Goal: Task Accomplishment & Management: Use online tool/utility

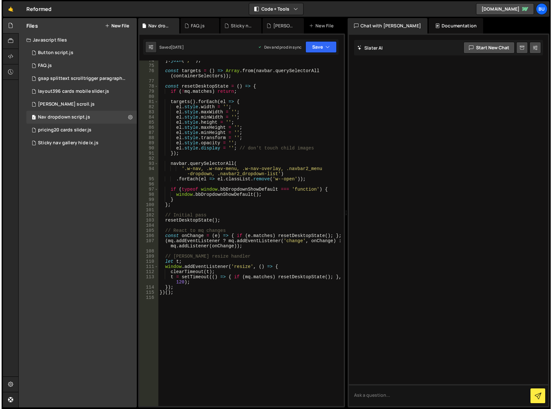
scroll to position [425, 0]
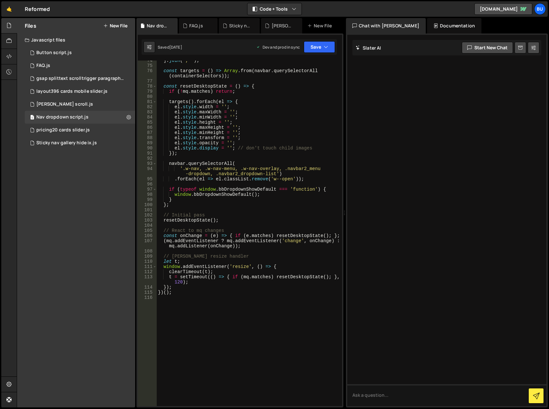
click at [115, 285] on div "Files New File Javascript files 1 Button script.js 0 1 FAQ.js 0 1 gsap splittex…" at bounding box center [76, 212] width 118 height 389
click at [115, 24] on button "New File" at bounding box center [115, 25] width 24 height 5
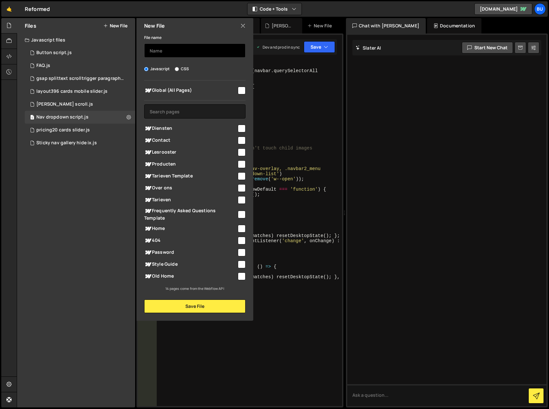
click at [165, 51] on input "text" at bounding box center [194, 50] width 101 height 14
type input "m"
type input "navbar2 link stagger GSAP"
click at [241, 89] on input "checkbox" at bounding box center [242, 91] width 8 height 8
checkbox input "true"
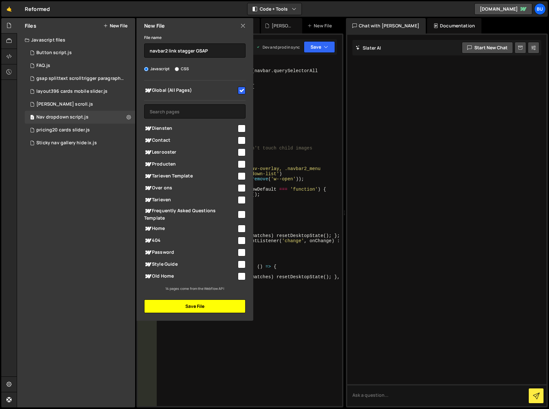
click at [189, 307] on button "Save File" at bounding box center [194, 306] width 101 height 14
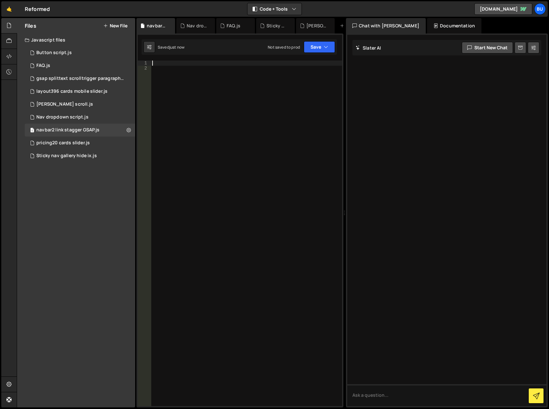
click at [188, 62] on div at bounding box center [246, 239] width 191 height 356
paste textarea "<script>"
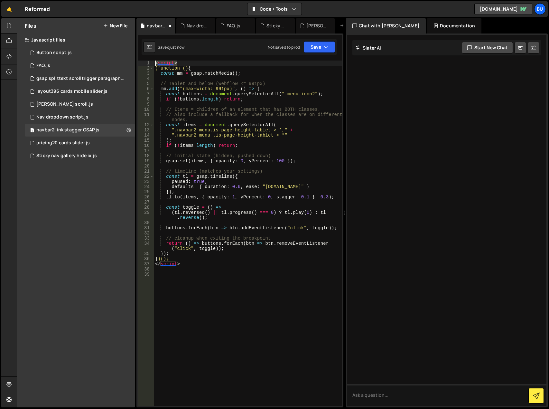
drag, startPoint x: 182, startPoint y: 62, endPoint x: 148, endPoint y: 64, distance: 33.9
click at [148, 64] on div "1 2 3 4 5 6 7 8 9 10 11 12 13 14 15 16 17 18 19 20 21 22 23 24 25 26 27 28 29 3…" at bounding box center [240, 233] width 204 height 345
type textarea "<script>"
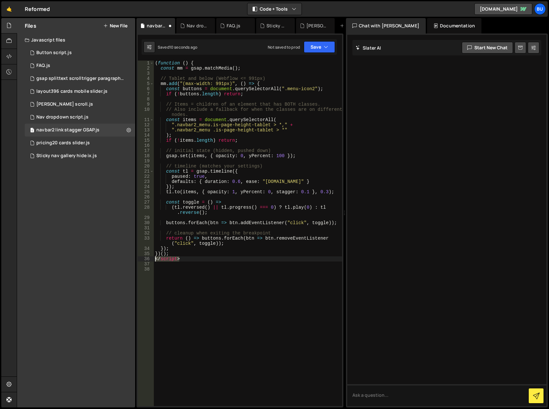
drag, startPoint x: 201, startPoint y: 260, endPoint x: 151, endPoint y: 258, distance: 50.0
click at [151, 258] on div "(function () { 1 2 3 4 5 6 7 8 9 10 11 12 13 14 15 16 17 18 19 20 21 22 23 24 2…" at bounding box center [240, 233] width 204 height 345
type textarea "</script>"
type textarea "})();"
click at [315, 49] on button "Save" at bounding box center [319, 47] width 31 height 12
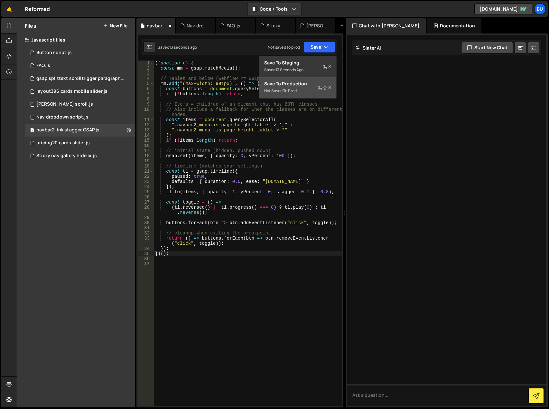
click at [312, 90] on div "Not saved to prod" at bounding box center [297, 91] width 67 height 8
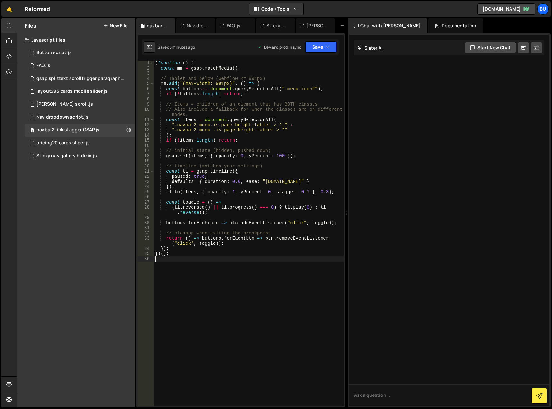
click at [212, 317] on div "( function ( ) { const mm = gsap . matchMedia ( ) ; // Tablet and below (Webflo…" at bounding box center [249, 239] width 190 height 356
click at [111, 23] on button "New File" at bounding box center [115, 25] width 24 height 5
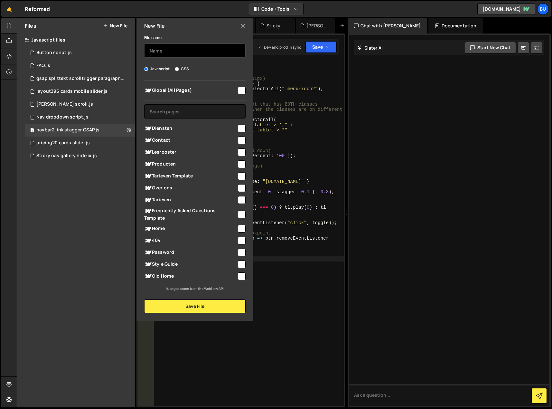
click at [169, 55] on input "text" at bounding box center [194, 50] width 101 height 14
click at [39, 114] on div "Nav dropdown script.js" at bounding box center [62, 117] width 52 height 6
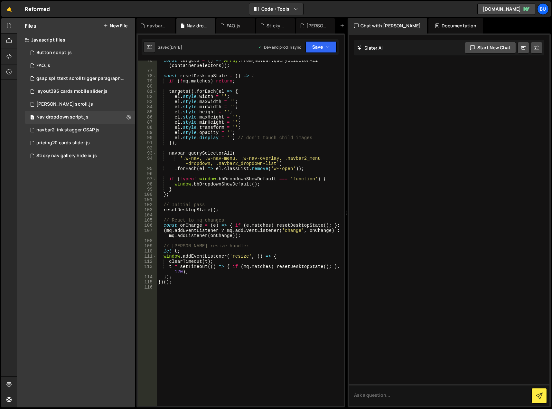
scroll to position [479, 0]
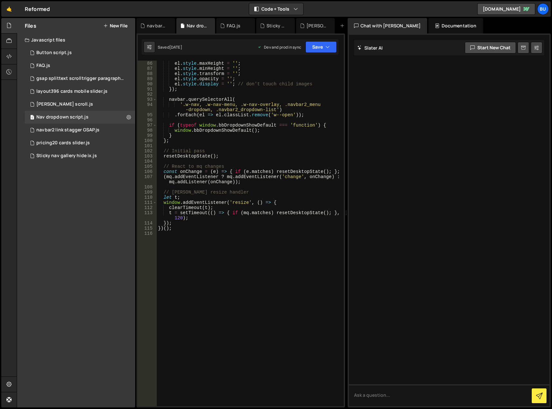
click at [193, 248] on div "el . style . height = '' ; el . style . maxHeight = '' ; el . style . minHeight…" at bounding box center [249, 234] width 184 height 356
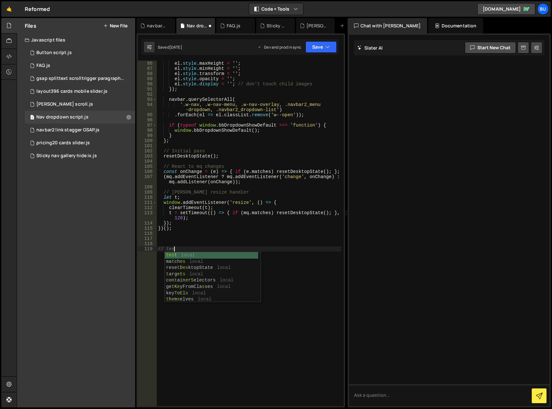
type textarea "// test"
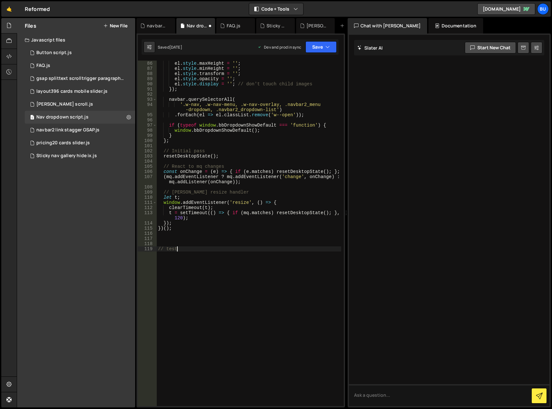
scroll to position [0, 0]
paste textarea "</script>"
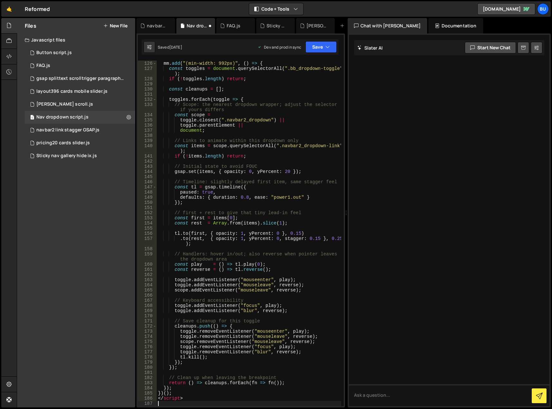
scroll to position [700, 0]
drag, startPoint x: 185, startPoint y: 401, endPoint x: 153, endPoint y: 400, distance: 31.6
click at [153, 400] on div "125 126 127 128 129 130 131 132 133 134 135 136 137 138 139 140 141 142 143 144…" at bounding box center [241, 233] width 206 height 345
type textarea "</script>"
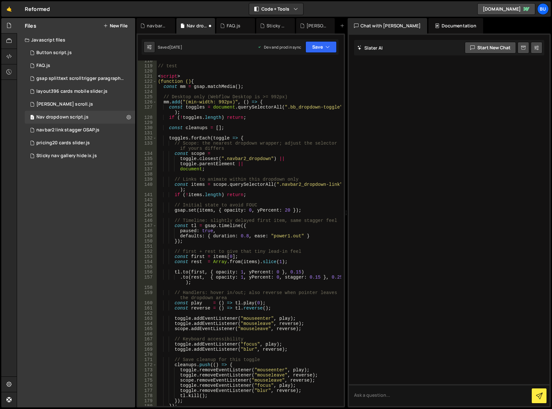
scroll to position [604, 0]
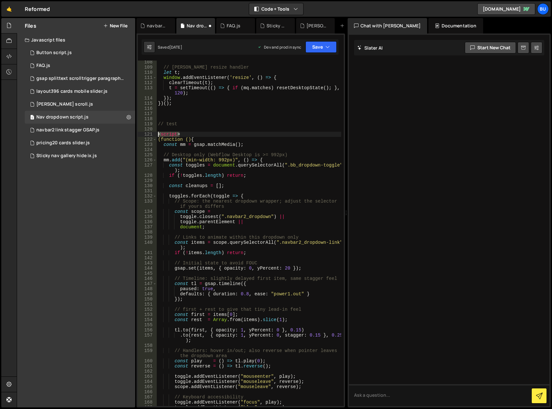
drag, startPoint x: 186, startPoint y: 133, endPoint x: 155, endPoint y: 133, distance: 31.2
click at [155, 133] on div "})(); 108 109 110 111 112 113 114 115 116 117 118 119 120 121 122 123 124 125 1…" at bounding box center [241, 233] width 206 height 345
type textarea "<script>"
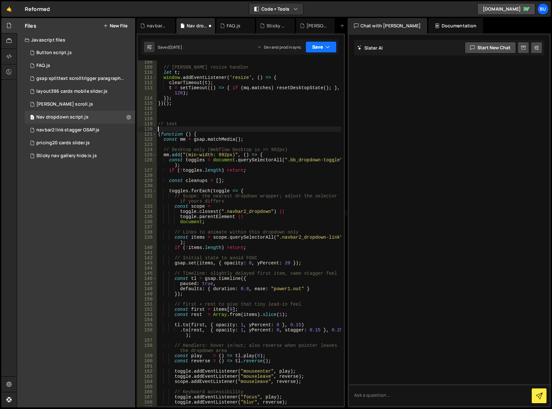
click at [320, 44] on button "Save" at bounding box center [321, 47] width 31 height 12
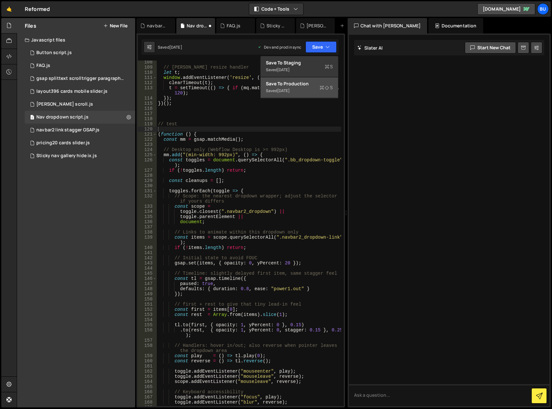
click at [302, 90] on div "Saved [DATE]" at bounding box center [299, 91] width 67 height 8
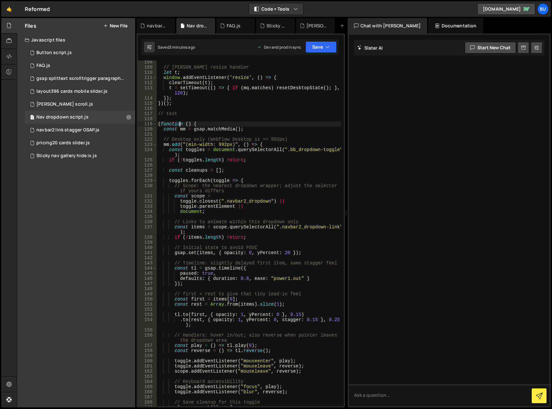
click at [181, 123] on div "// [PERSON_NAME] resize handler let t ; window . addEventListener ( 'resize' , …" at bounding box center [249, 238] width 184 height 356
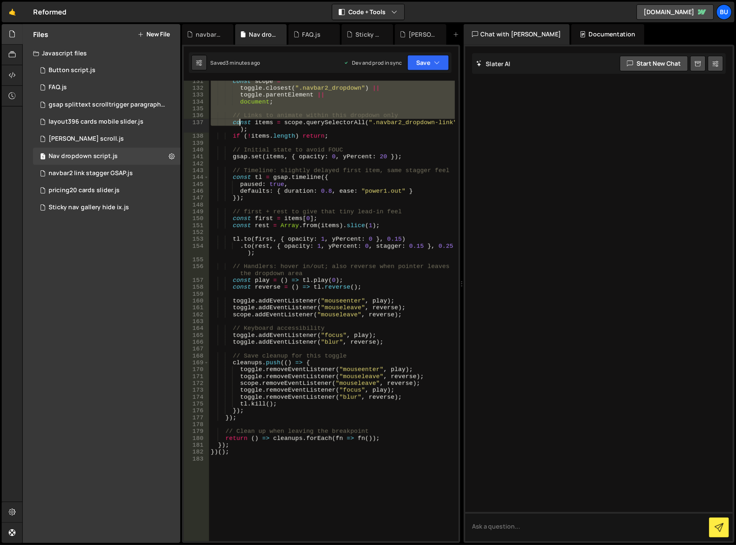
scroll to position [850, 0]
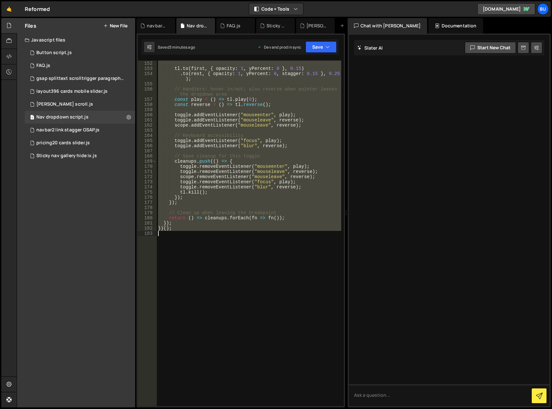
drag, startPoint x: 158, startPoint y: 123, endPoint x: 213, endPoint y: 231, distance: 121.7
click at [213, 231] on div "const rest = Array . from ( items ) . slice ( 1 ) ; tl . to ( first , { opacity…" at bounding box center [249, 234] width 184 height 356
type textarea "})();"
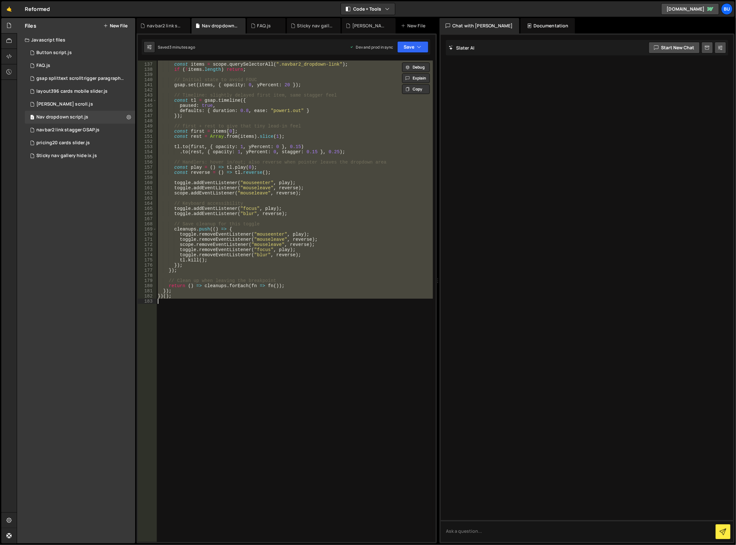
paste textarea
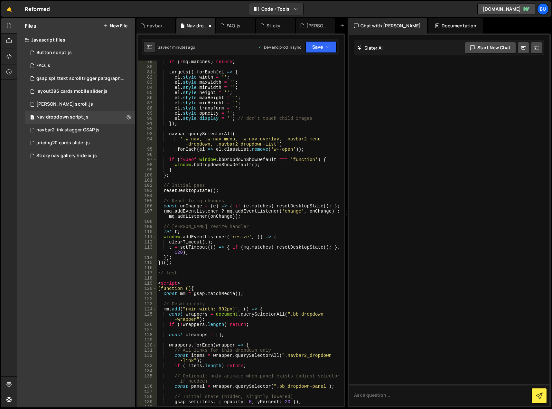
scroll to position [464, 0]
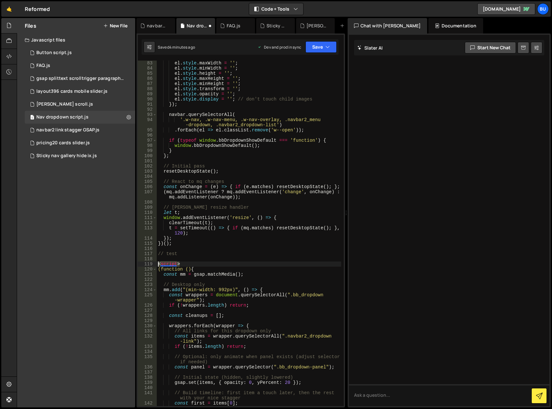
drag, startPoint x: 187, startPoint y: 263, endPoint x: 157, endPoint y: 262, distance: 30.3
click at [157, 262] on div "el . style . maxWidth = '' ; el . style . minWidth = '' ; el . style . height =…" at bounding box center [249, 239] width 184 height 356
type textarea "<script>"
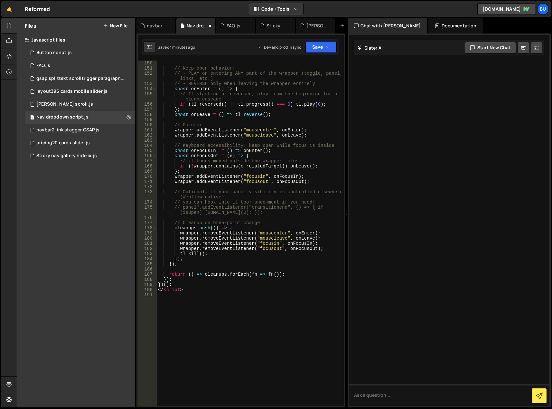
scroll to position [912, 0]
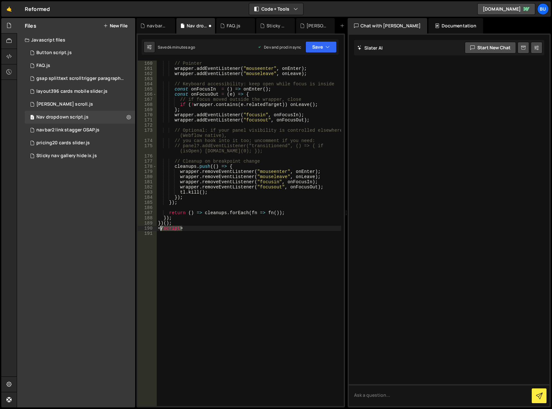
drag, startPoint x: 199, startPoint y: 230, endPoint x: 155, endPoint y: 228, distance: 44.4
click at [155, 228] on div "// test 159 160 161 162 163 164 165 166 167 168 169 170 171 172 173 174 175 176…" at bounding box center [241, 233] width 206 height 345
type textarea "</script>"
type textarea "})();"
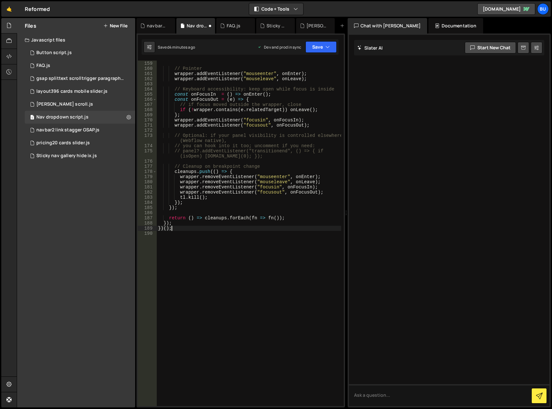
scroll to position [907, 0]
click at [316, 50] on button "Save" at bounding box center [321, 47] width 31 height 12
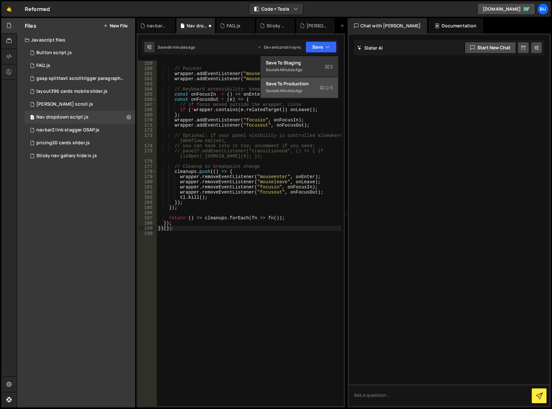
click at [307, 87] on div "Saved 4 minutes ago" at bounding box center [299, 91] width 67 height 8
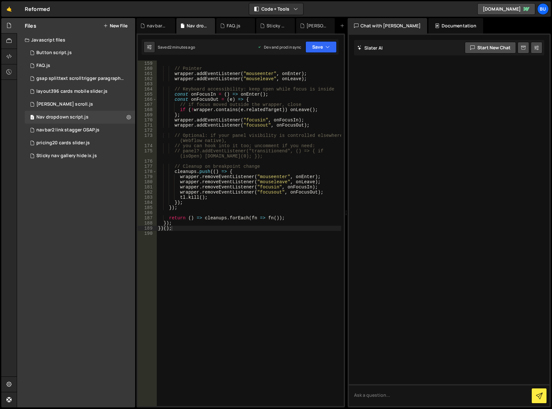
click at [220, 232] on div "const onLeave = ( ) => tl . reverse ( ) ; // Pointer wrapper . addEventListener…" at bounding box center [249, 234] width 184 height 356
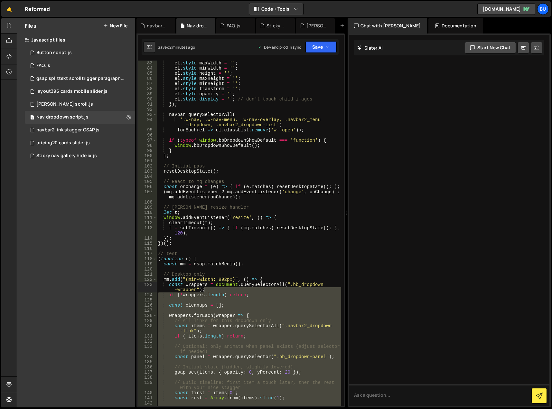
scroll to position [464, 0]
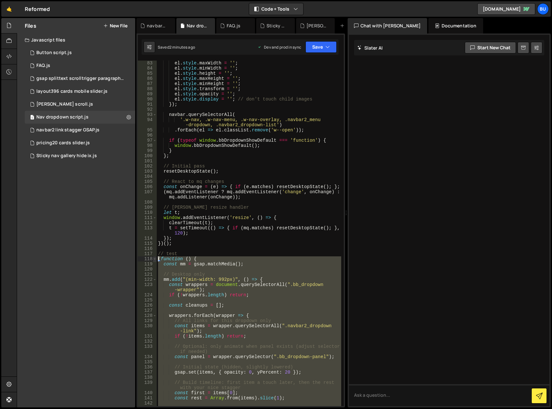
drag, startPoint x: 210, startPoint y: 228, endPoint x: 155, endPoint y: 260, distance: 64.2
click at [155, 260] on div "83 84 85 86 87 88 89 90 91 92 93 94 95 96 97 98 99 100 101 102 103 104 105 106 …" at bounding box center [241, 233] width 206 height 345
type textarea "(function () { const mm = gsap.matchMedia();"
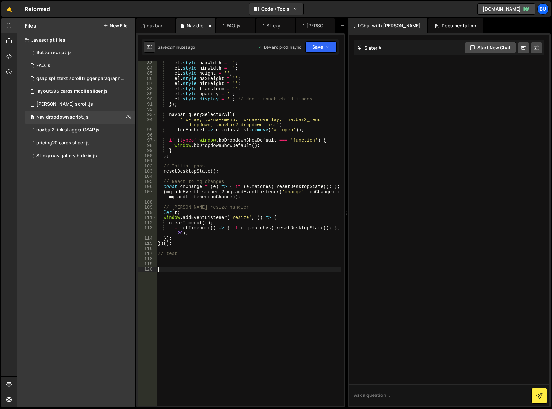
paste textarea "})();"
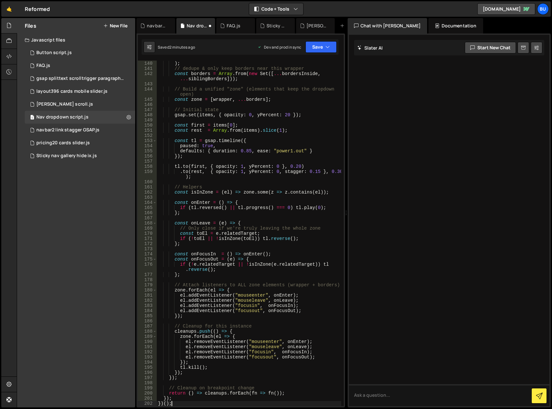
scroll to position [798, 0]
type textarea "})();"
click at [319, 47] on button "Save" at bounding box center [321, 47] width 31 height 12
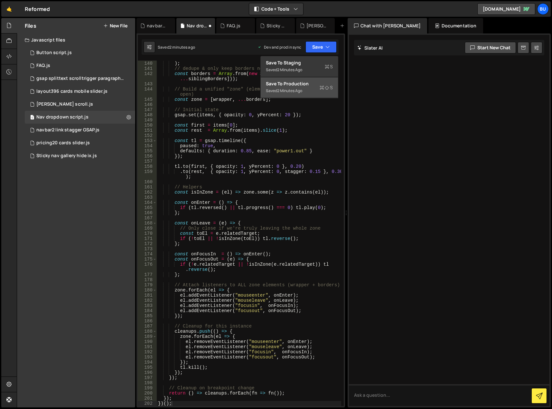
click at [314, 92] on div "Saved 2 minutes ago" at bounding box center [299, 91] width 67 height 8
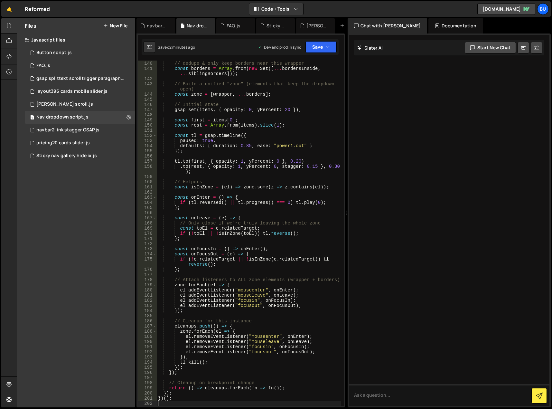
click at [190, 244] on div ") ; // [PERSON_NAME] & only keep borders near this wrapper const borders = [GEO…" at bounding box center [249, 234] width 184 height 356
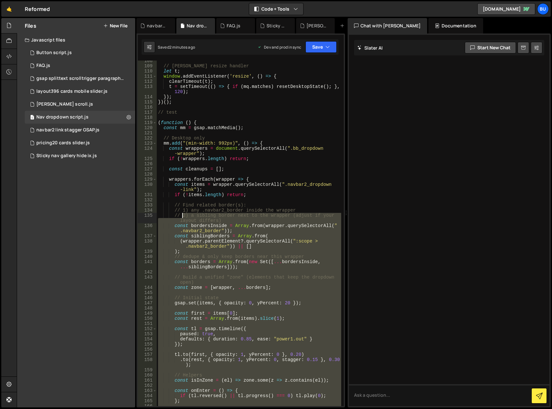
scroll to position [566, 0]
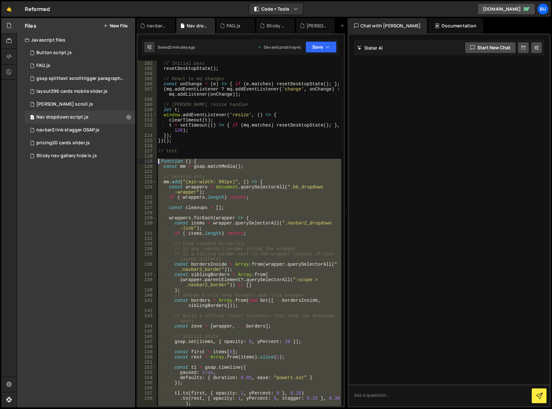
drag, startPoint x: 194, startPoint y: 348, endPoint x: 150, endPoint y: 159, distance: 193.5
click at [150, 159] on div "101 102 103 104 105 106 107 108 109 110 111 112 113 114 115 116 117 118 119 120…" at bounding box center [241, 233] width 206 height 345
paste textarea "})"
type textarea "})();"
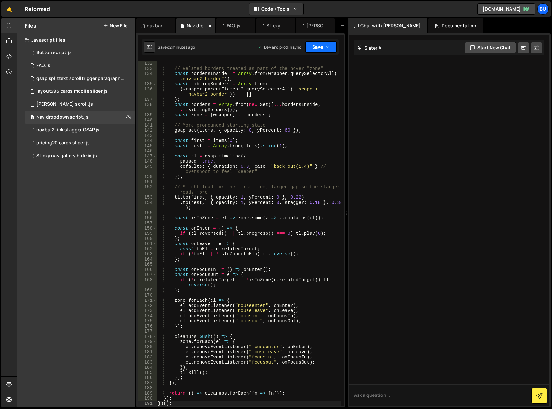
click at [317, 45] on button "Save" at bounding box center [321, 47] width 31 height 12
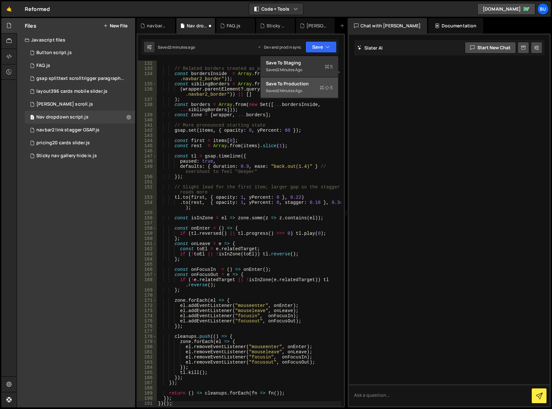
click at [307, 92] on div "Saved 2 minutes ago" at bounding box center [299, 91] width 67 height 8
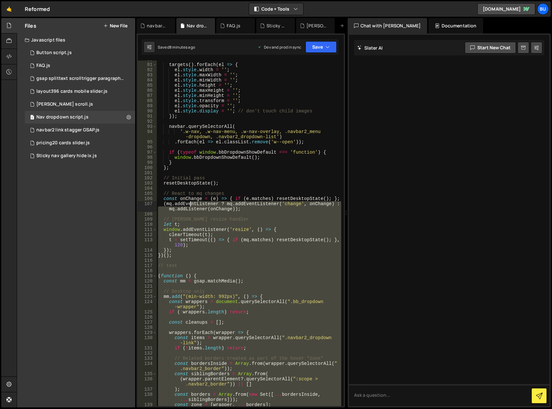
scroll to position [510, 0]
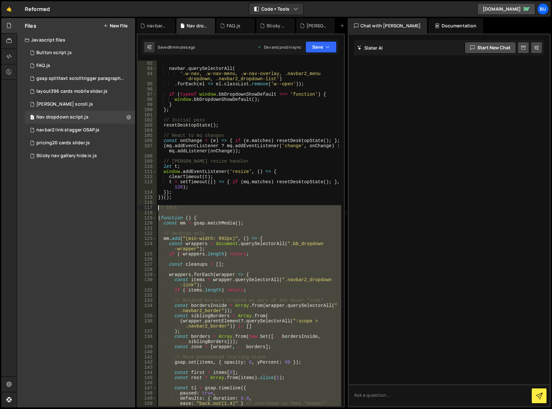
drag, startPoint x: 178, startPoint y: 295, endPoint x: 158, endPoint y: 209, distance: 87.6
click at [158, 209] on div "}) ; navbar . querySelectorAll ( '.w-nav, .w-nav-menu, .w-nav-overlay, .navbar2…" at bounding box center [249, 234] width 184 height 356
type textarea "// test"
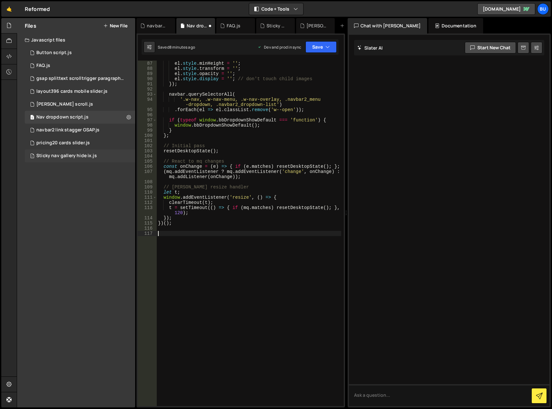
scroll to position [484, 0]
click at [311, 48] on button "Save" at bounding box center [321, 47] width 31 height 12
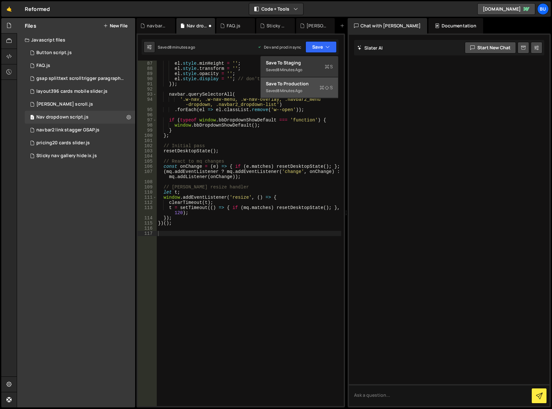
click at [308, 88] on div "Saved 8 minutes ago" at bounding box center [299, 91] width 67 height 8
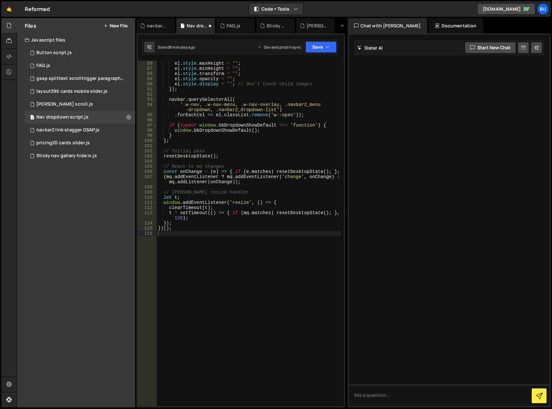
scroll to position [479, 0]
click at [116, 27] on button "New File" at bounding box center [115, 25] width 24 height 5
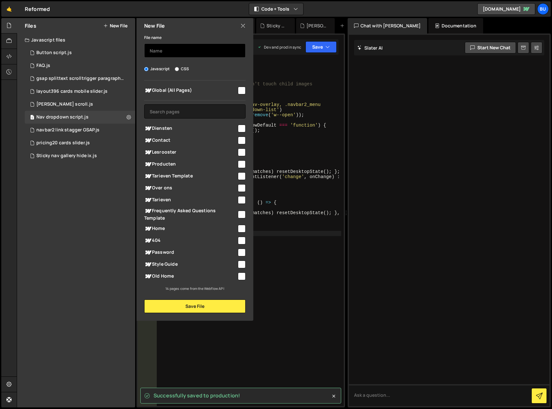
click at [172, 54] on input "text" at bounding box center [194, 50] width 101 height 14
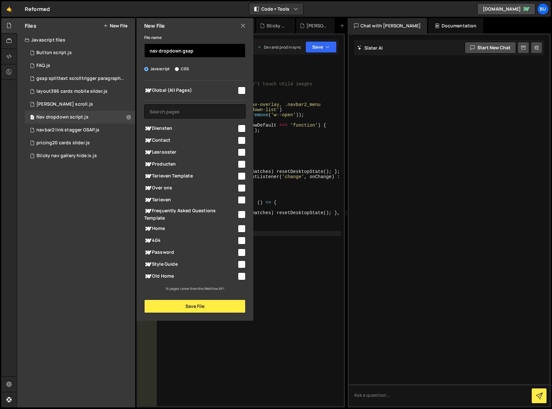
type input "nav dropdown gsap"
click at [240, 90] on input "checkbox" at bounding box center [242, 91] width 8 height 8
checkbox input "true"
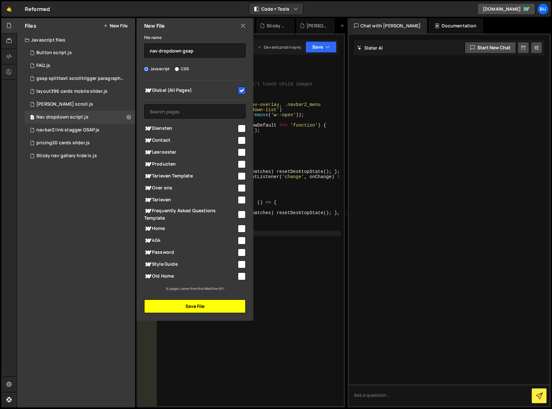
click at [183, 311] on button "Save File" at bounding box center [194, 306] width 101 height 14
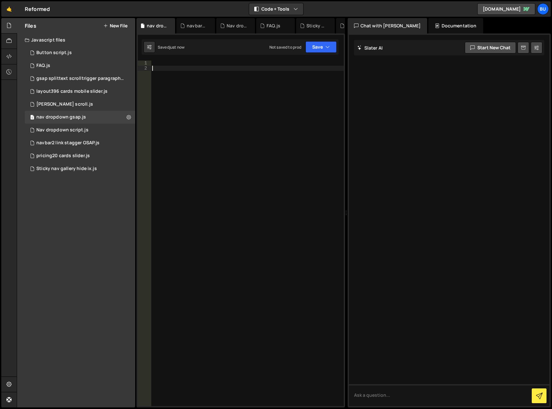
click at [230, 99] on div at bounding box center [247, 239] width 193 height 356
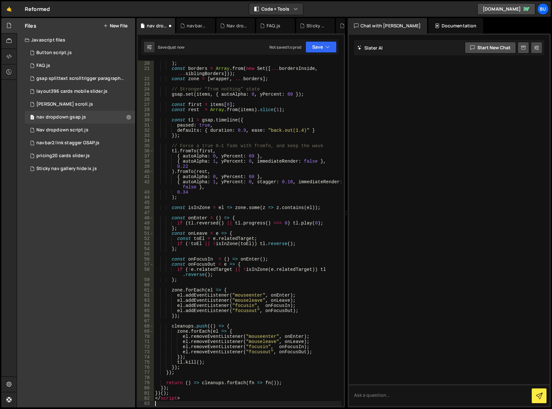
scroll to position [118, 0]
drag, startPoint x: 173, startPoint y: 402, endPoint x: 153, endPoint y: 397, distance: 21.3
click at [153, 397] on div "19 20 21 22 23 24 25 26 27 28 29 30 31 32 33 34 35 36 37 38 39 40 41 42 43 44 4…" at bounding box center [241, 233] width 206 height 345
type textarea "</script>"
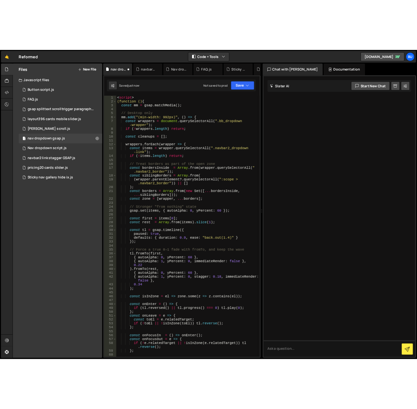
scroll to position [0, 0]
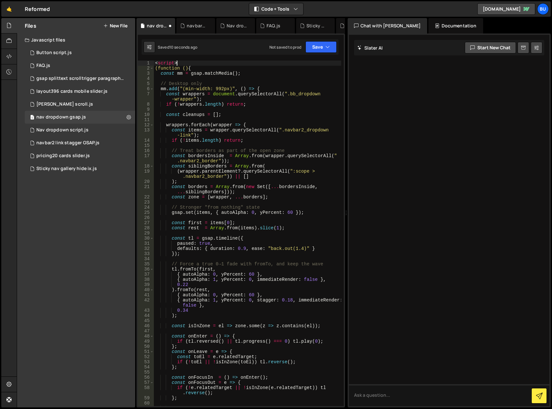
drag, startPoint x: 180, startPoint y: 62, endPoint x: 147, endPoint y: 62, distance: 32.8
click at [147, 62] on div "})(); 1 2 3 4 5 6 7 8 9 10 11 12 13 14 15 16 17 18 19 20 21 22 23 24 25 26 27 2…" at bounding box center [241, 233] width 206 height 345
type textarea "<script>"
click at [156, 68] on div "(function () { const mm = gsap . matchMedia ( ) ; // Desktop only mm . add ( "(…" at bounding box center [247, 239] width 187 height 356
type textarea "(function () {"
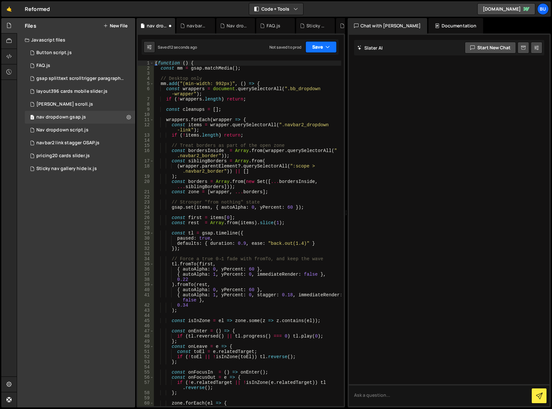
click at [317, 44] on button "Save" at bounding box center [321, 47] width 31 height 12
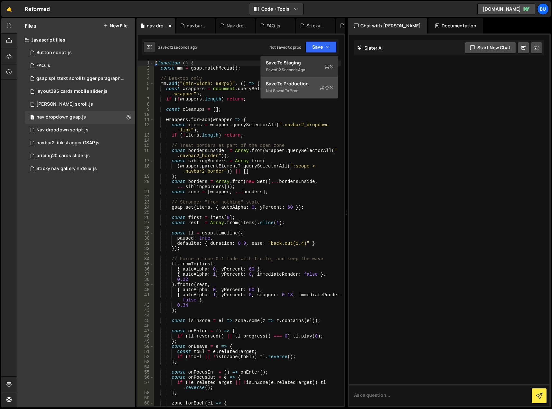
click at [317, 80] on button "Save to Production S Not saved to prod" at bounding box center [299, 87] width 77 height 21
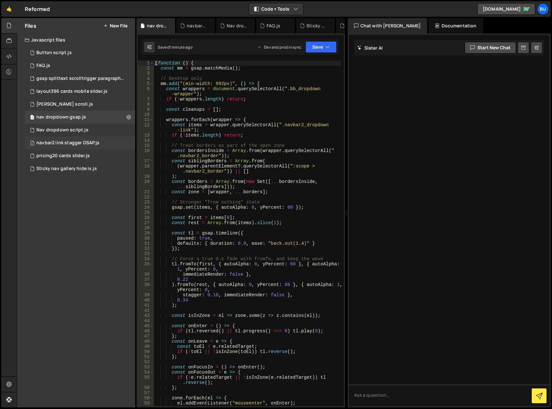
click at [90, 144] on div "navbar2 link stagger GSAP.js" at bounding box center [67, 143] width 63 height 6
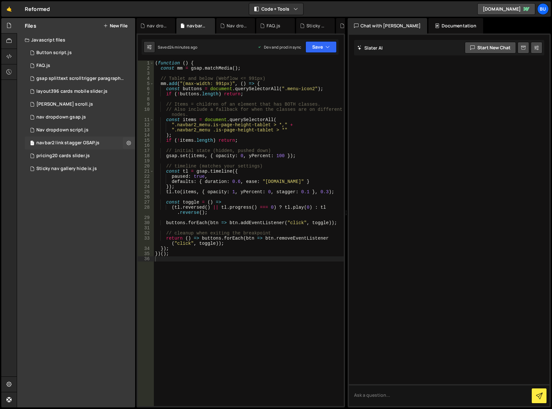
drag, startPoint x: 117, startPoint y: 24, endPoint x: 90, endPoint y: 143, distance: 122.2
click at [90, 143] on div "Files New File Javascript files 1 Button script.js 0 1 FAQ.js 0 1 gsap splittex…" at bounding box center [76, 212] width 118 height 389
click at [127, 143] on icon at bounding box center [129, 143] width 5 height 6
click at [153, 159] on button "Edit File Settings" at bounding box center [168, 156] width 63 height 13
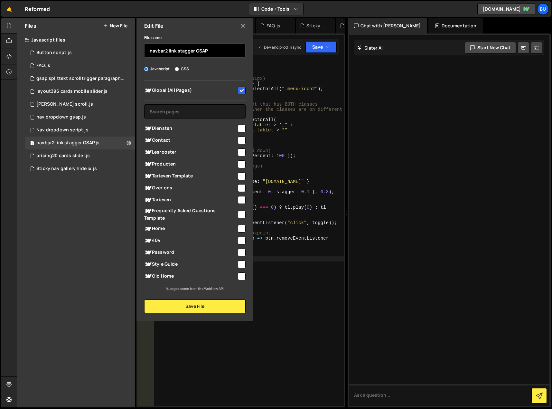
click at [180, 49] on input "navbar2 link stagger GSAP" at bounding box center [194, 50] width 101 height 14
click at [150, 51] on input "navbar2 link stagger GSAP" at bounding box center [194, 50] width 101 height 14
click at [222, 52] on input "navbar2 link stagger GSAP" at bounding box center [194, 50] width 101 height 14
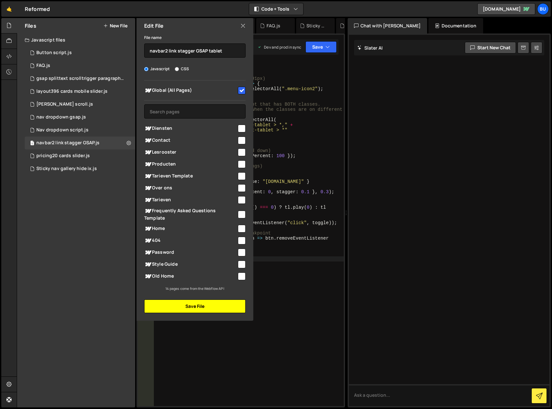
click at [221, 305] on button "Save File" at bounding box center [194, 306] width 101 height 14
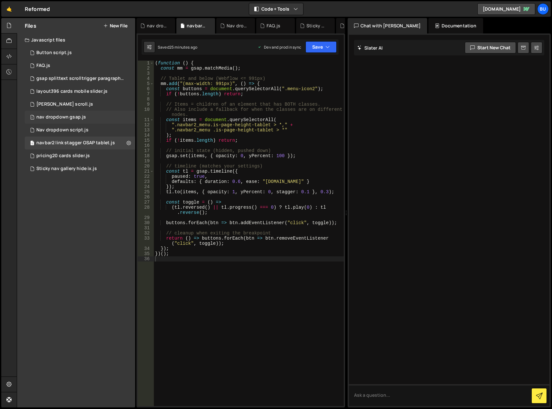
click at [122, 117] on div "1 nav dropdown gsap.js 0" at bounding box center [80, 117] width 110 height 13
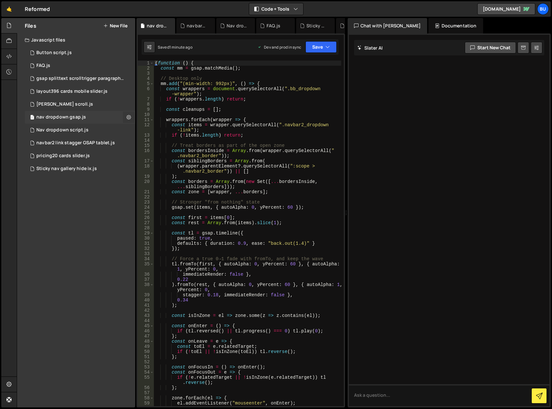
click at [127, 117] on icon at bounding box center [129, 117] width 5 height 6
click at [156, 132] on button "Edit File Settings" at bounding box center [168, 130] width 63 height 13
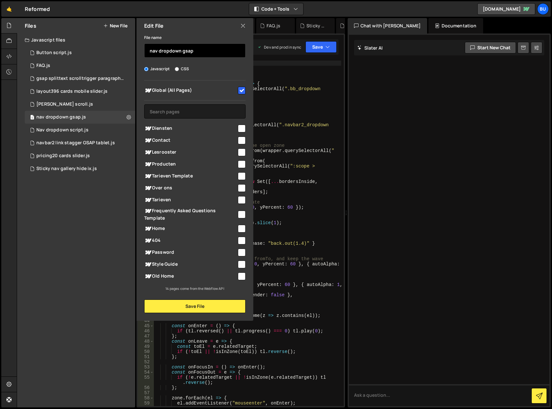
click at [204, 51] on input "nav dropdown gsap" at bounding box center [194, 50] width 101 height 14
type input "nav dropdown gsap desktop"
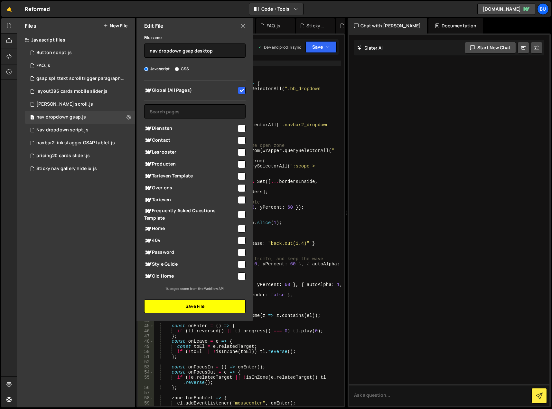
click at [193, 310] on button "Save File" at bounding box center [194, 306] width 101 height 14
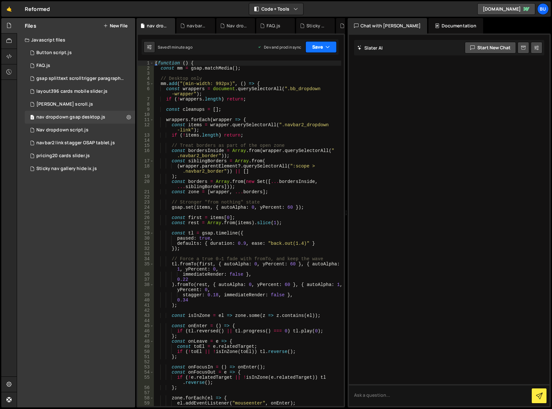
click at [325, 46] on button "Save" at bounding box center [321, 47] width 31 height 12
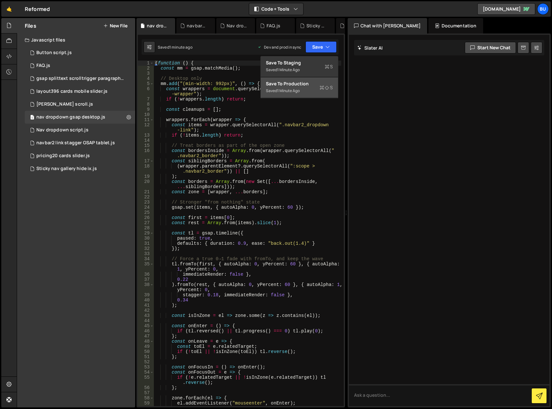
click at [299, 86] on div "Save to Production S" at bounding box center [299, 83] width 67 height 6
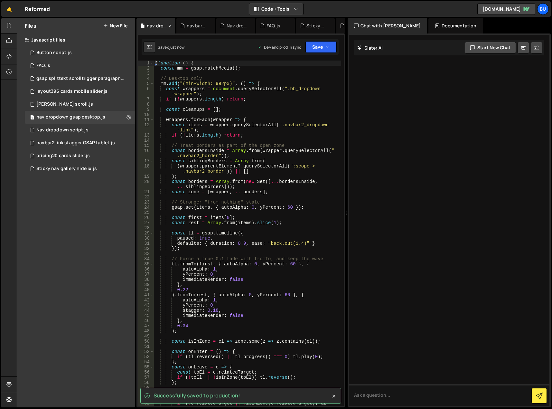
click at [170, 25] on icon at bounding box center [170, 26] width 5 height 6
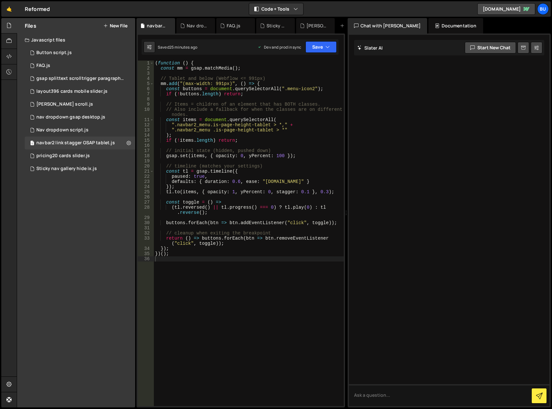
click at [0, 0] on icon at bounding box center [0, 0] width 0 height 0
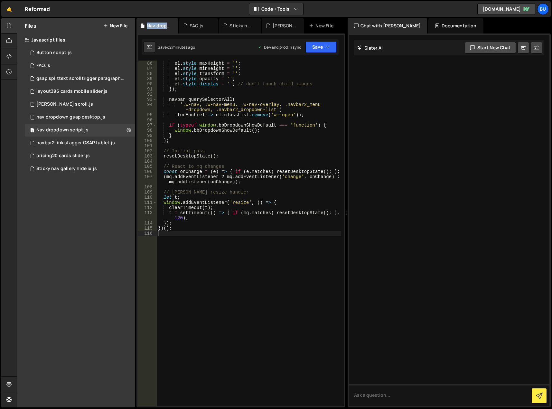
click at [170, 25] on div "Nav dropdown script.js" at bounding box center [159, 26] width 24 height 6
click at [174, 26] on icon at bounding box center [173, 26] width 5 height 6
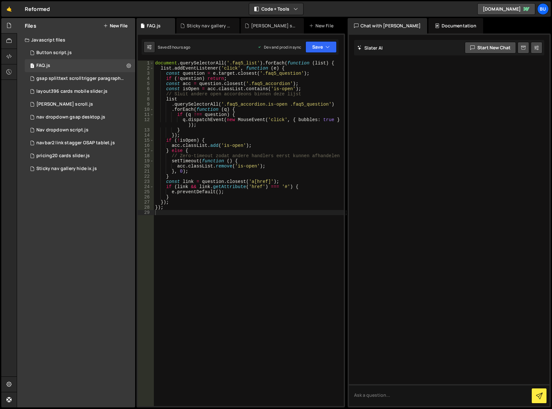
click at [174, 26] on div "FAQ.js" at bounding box center [156, 25] width 39 height 15
click at [171, 24] on icon at bounding box center [170, 26] width 5 height 6
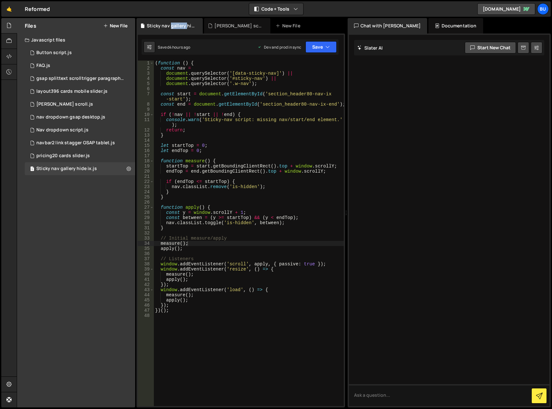
click at [171, 24] on div "Sticky nav gallery hide ix.js" at bounding box center [171, 26] width 48 height 6
click at [197, 24] on icon at bounding box center [198, 26] width 5 height 6
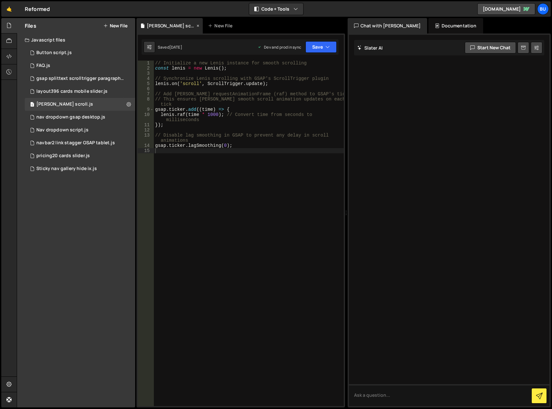
click at [196, 24] on icon at bounding box center [198, 26] width 5 height 6
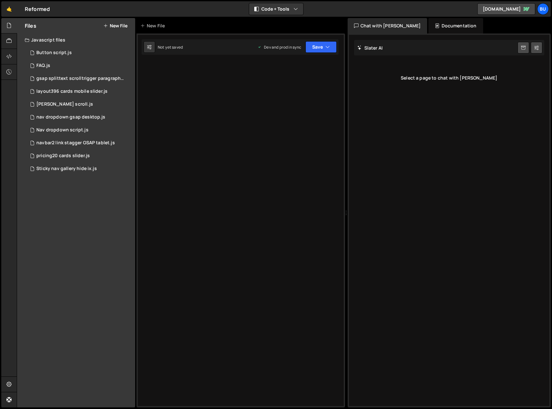
click at [203, 203] on div "Type cmd + s to save your Javascript file. XXXXXXXXXXXXXXXXXXXXXXXXXXXXXXXXXXXX…" at bounding box center [241, 220] width 209 height 374
click at [55, 236] on div "Files New File Javascript files 1 Button script.js 0 1 FAQ.js 0 1 gsap splittex…" at bounding box center [76, 212] width 118 height 389
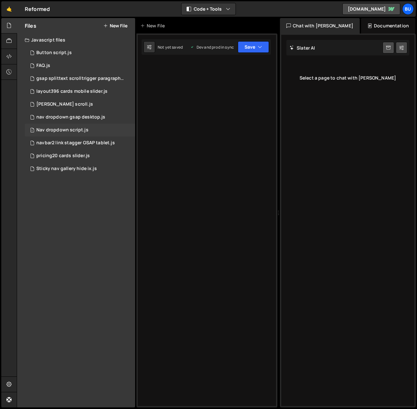
click at [58, 131] on div "Nav dropdown script.js" at bounding box center [62, 130] width 52 height 6
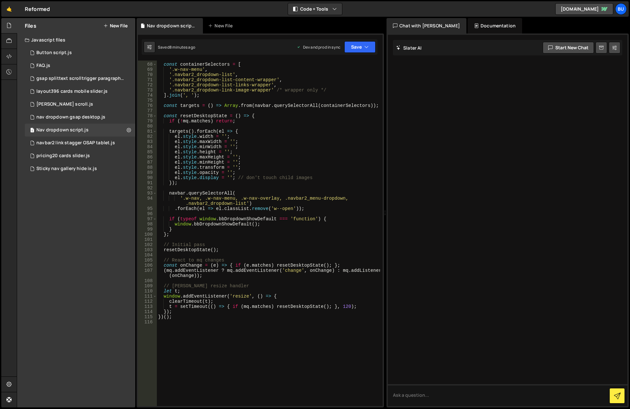
scroll to position [379, 0]
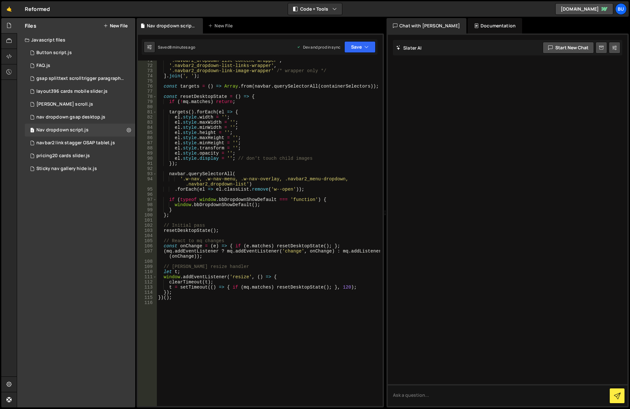
click at [259, 303] on div "'.navbar2_dropdown-list-content-wrapper' , '.navbar2_dropdown-list-links-wrappe…" at bounding box center [268, 236] width 223 height 356
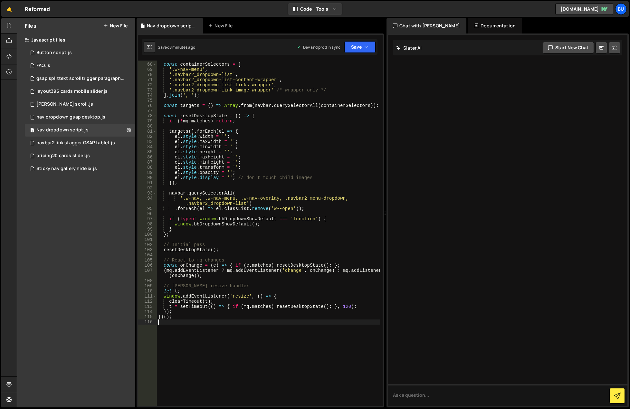
scroll to position [359, 0]
click at [256, 178] on div "const containerSelectors = [ '.w-nav-menu' , '.navbar2_dropdown-list' , '.navba…" at bounding box center [268, 235] width 223 height 356
type textarea "el.style.display = ''; // don't touch child images"
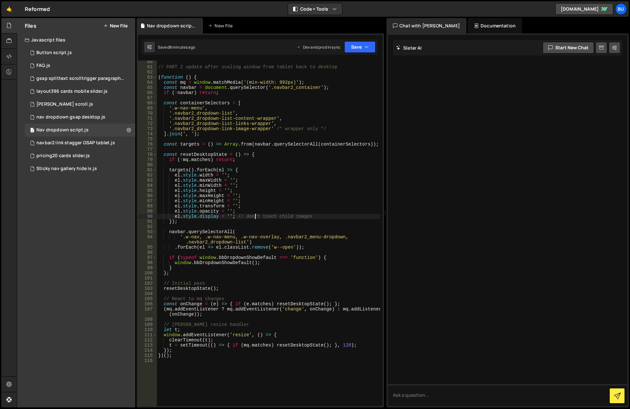
scroll to position [282, 0]
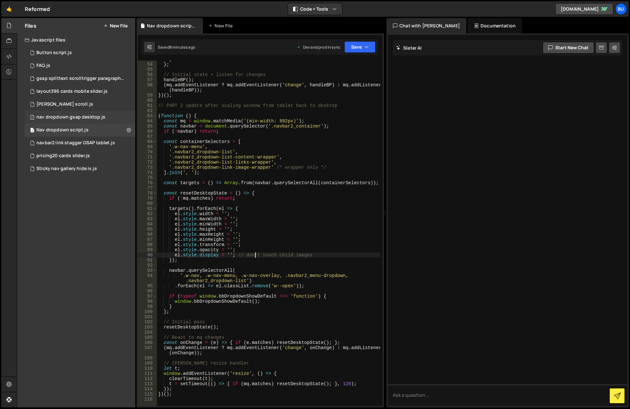
click at [101, 115] on div "nav dropdown gsap desktop.js" at bounding box center [70, 117] width 69 height 6
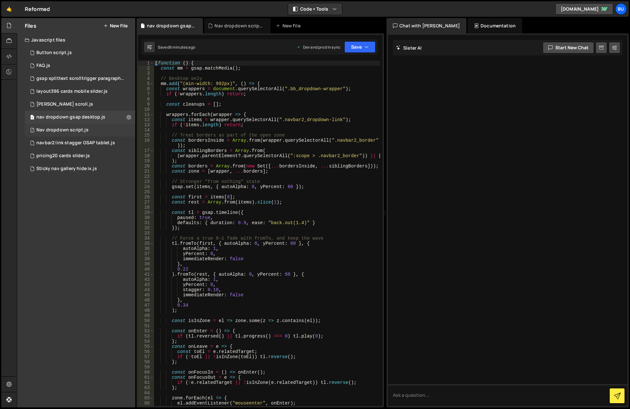
click at [87, 127] on div "1 Nav dropdown script.js 0" at bounding box center [80, 130] width 110 height 13
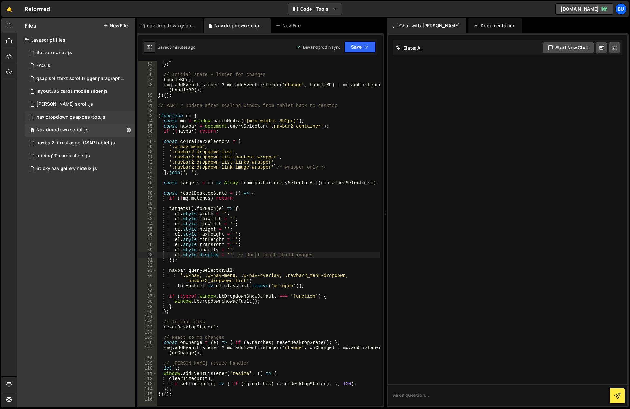
click at [87, 119] on div "nav dropdown gsap desktop.js" at bounding box center [70, 117] width 69 height 6
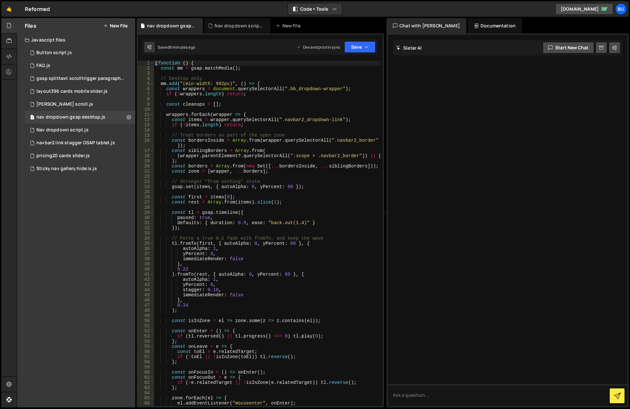
scroll to position [0, 0]
click at [77, 250] on div "Files New File Javascript files 1 Button script.js 0 1 FAQ.js 0 1 gsap splittex…" at bounding box center [76, 212] width 118 height 389
drag, startPoint x: 122, startPoint y: 25, endPoint x: 85, endPoint y: 22, distance: 37.5
click at [85, 22] on div "Files New File" at bounding box center [76, 25] width 118 height 15
click at [42, 228] on div "Files New File Javascript files 1 Button script.js 0 1 FAQ.js 0 1 gsap splittex…" at bounding box center [76, 212] width 118 height 389
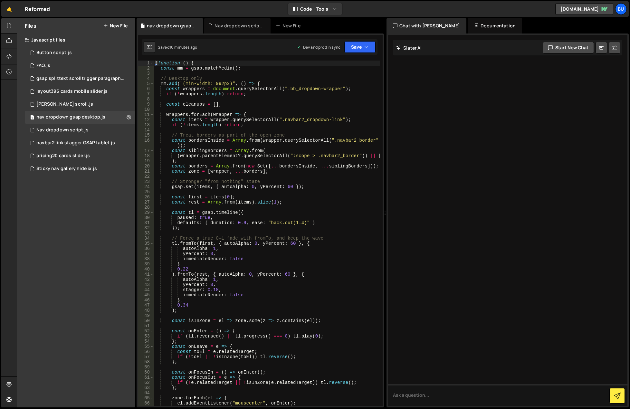
click at [71, 192] on div "Files New File Javascript files 1 Button script.js 0 1 FAQ.js 0 1 gsap splittex…" at bounding box center [76, 212] width 118 height 389
click at [120, 24] on button "New File" at bounding box center [115, 25] width 24 height 5
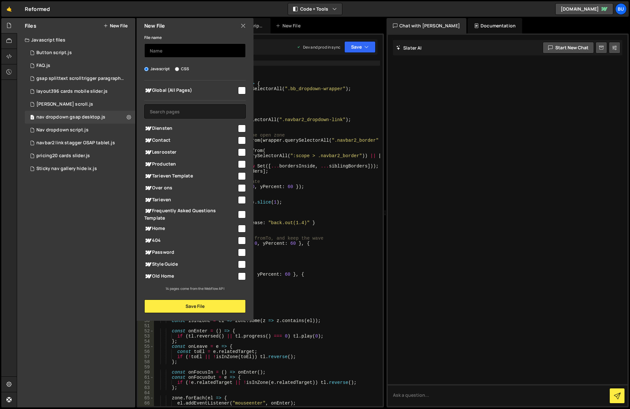
click at [164, 48] on input "text" at bounding box center [194, 50] width 101 height 14
click at [91, 212] on div "Files New File Javascript files 1 Button script.js 0 1 FAQ.js 0 1 gsap splittex…" at bounding box center [76, 212] width 118 height 389
click at [70, 129] on div "Nav dropdown script.js" at bounding box center [62, 130] width 52 height 6
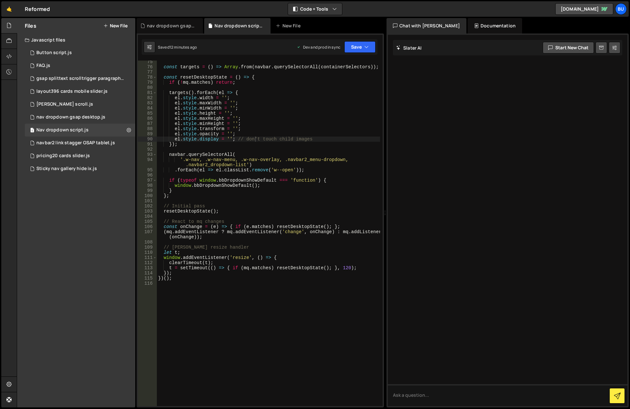
scroll to position [398, 0]
click at [203, 300] on div "const targets = ( ) => Array . from ( navbar . querySelectorAll ( containerSele…" at bounding box center [268, 237] width 223 height 356
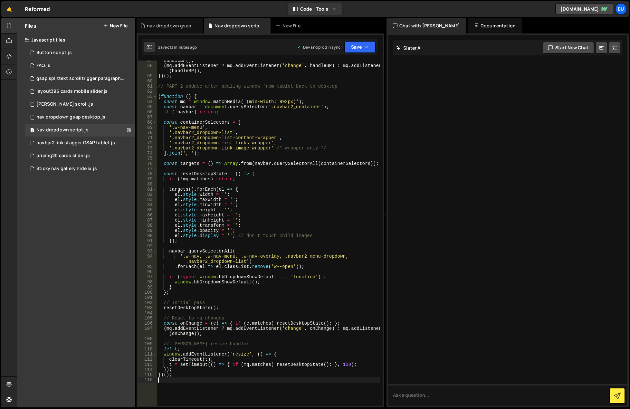
scroll to position [359, 0]
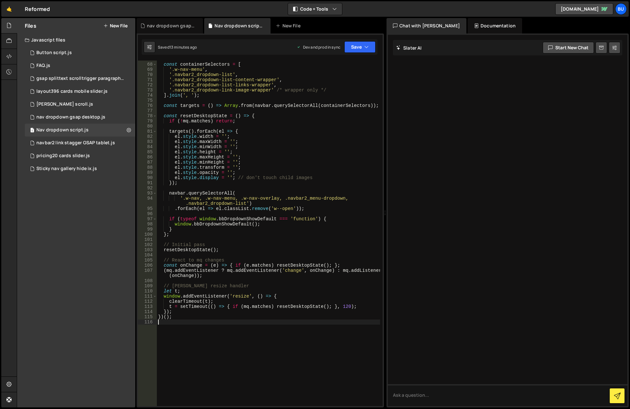
click at [216, 340] on div "const containerSelectors = [ '.w-nav-menu' , '.navbar2_dropdown-list' , '.navba…" at bounding box center [268, 235] width 223 height 356
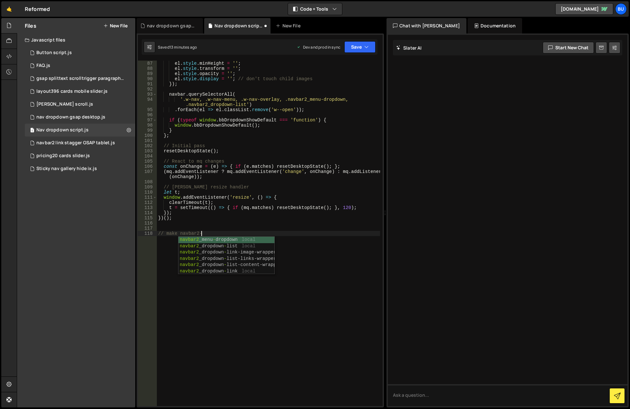
scroll to position [0, 3]
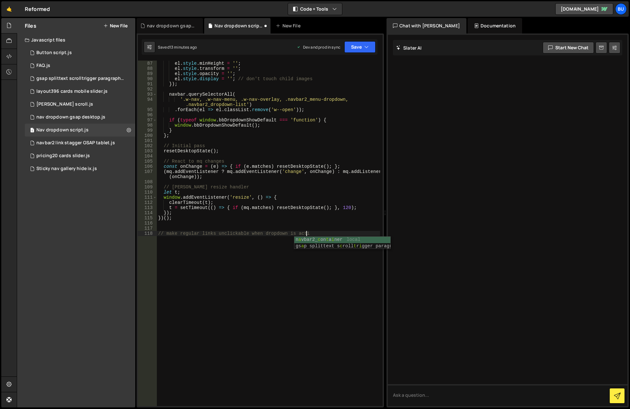
type textarea "// make regular links unclickable when dropdown is active"
paste textarea "})(); </script>"
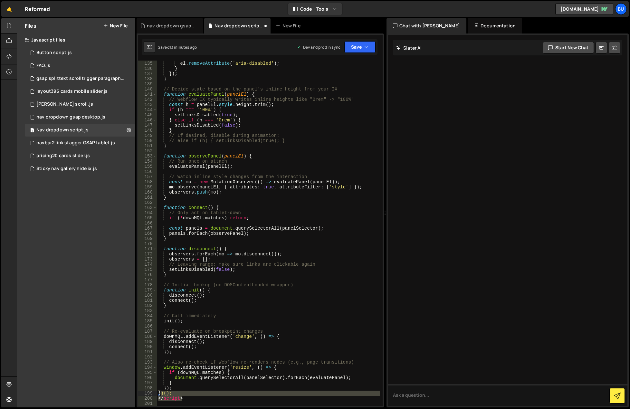
drag, startPoint x: 203, startPoint y: 396, endPoint x: 160, endPoint y: 394, distance: 43.2
click at [160, 394] on div "el . style . pointerEvents = '' ; // restore default el . removeAttribute ( 'ar…" at bounding box center [268, 234] width 223 height 356
click at [159, 400] on div "el . style . pointerEvents = '' ; // restore default el . removeAttribute ( 'ar…" at bounding box center [268, 233] width 223 height 345
type textarea "</script>"
drag, startPoint x: 189, startPoint y: 399, endPoint x: 156, endPoint y: 397, distance: 32.9
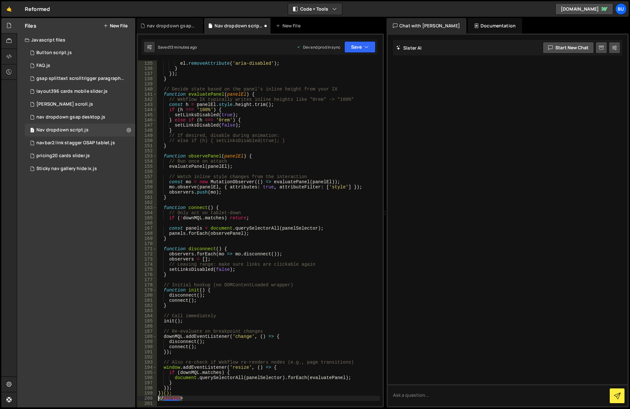
click at [156, 397] on div "</script> 134 135 136 137 138 139 140 141 142 143 144 145 146 147 148 149 150 1…" at bounding box center [260, 233] width 245 height 345
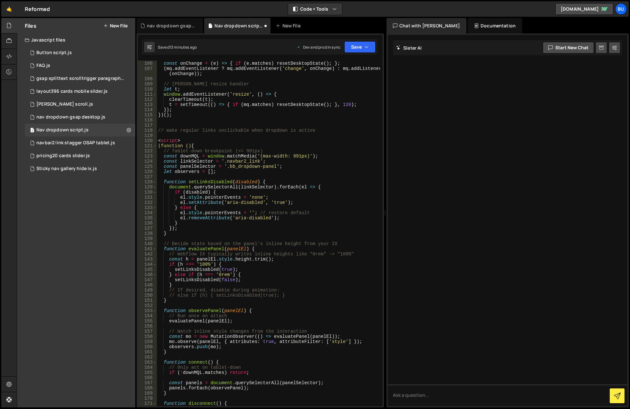
scroll to position [523, 0]
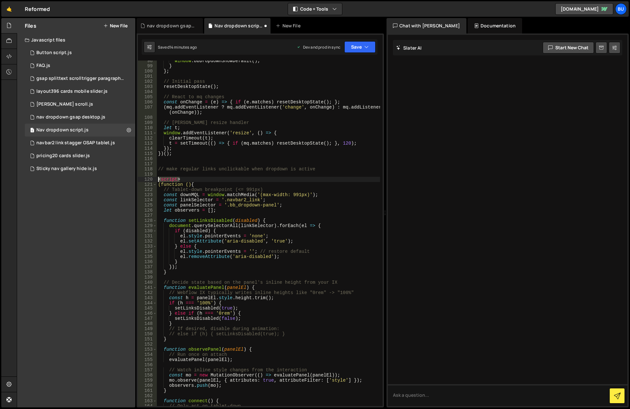
drag, startPoint x: 189, startPoint y: 180, endPoint x: 155, endPoint y: 177, distance: 34.5
click at [155, 177] on div "})(); 98 99 100 101 102 103 104 105 106 107 108 109 110 111 112 113 114 115 116…" at bounding box center [260, 233] width 245 height 345
type textarea "<script>"
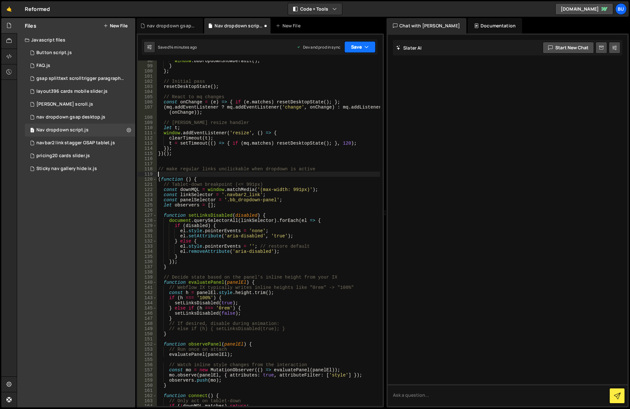
click at [367, 49] on icon "button" at bounding box center [366, 47] width 5 height 6
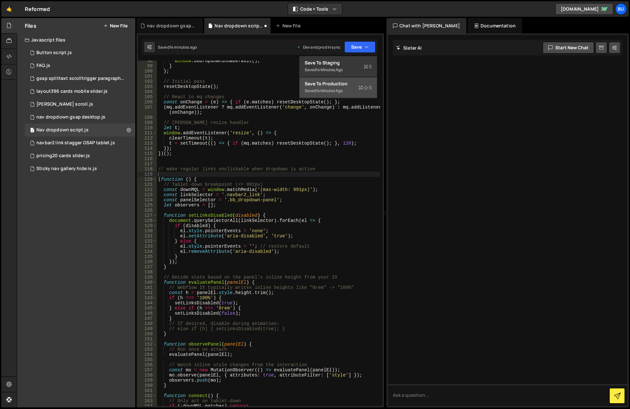
click at [355, 88] on div "Saved 14 minutes ago" at bounding box center [338, 91] width 67 height 8
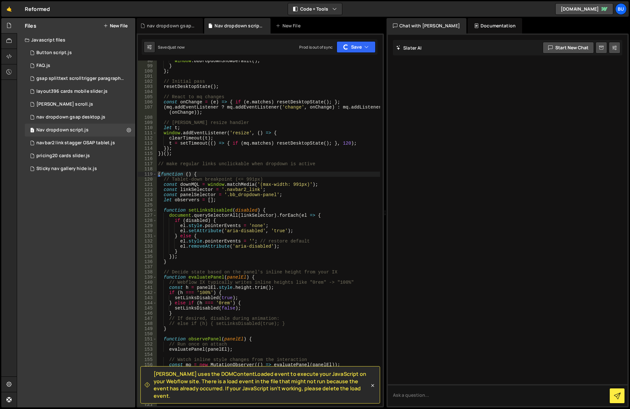
click at [269, 275] on div "window . bbDropdownShowDefault ( ) ; } } ; // Initial pass resetDesktopState ( …" at bounding box center [268, 236] width 223 height 356
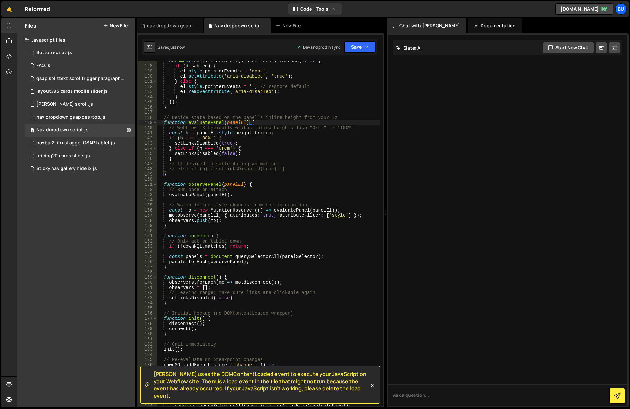
scroll to position [677, 0]
click at [258, 317] on div "document . querySelectorAll ( linkSelector ) . forEach ( el => { if ( disabled …" at bounding box center [268, 236] width 223 height 356
drag, startPoint x: 300, startPoint y: 312, endPoint x: 234, endPoint y: 310, distance: 66.7
click at [234, 310] on div "document . querySelectorAll ( linkSelector ) . forEach ( el => { if ( disabled …" at bounding box center [268, 236] width 223 height 356
type textarea "// Initial hookup (no DOMContentLoaded wrapper)"
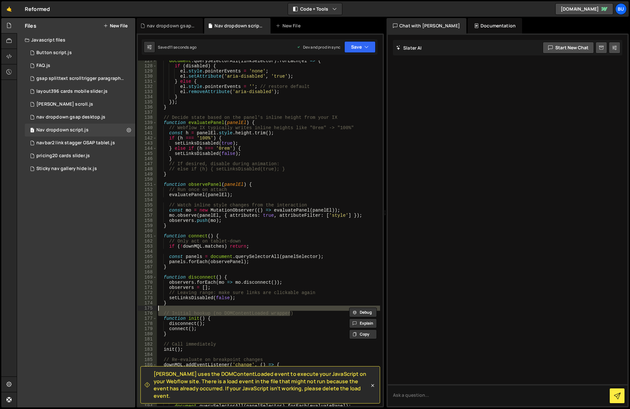
click at [234, 310] on div "document . querySelectorAll ( linkSelector ) . forEach ( el => { if ( disabled …" at bounding box center [268, 233] width 223 height 345
drag, startPoint x: 267, startPoint y: 312, endPoint x: 222, endPoint y: 312, distance: 44.8
click at [222, 312] on div "document . querySelectorAll ( linkSelector ) . forEach ( el => { if ( disabled …" at bounding box center [268, 236] width 223 height 356
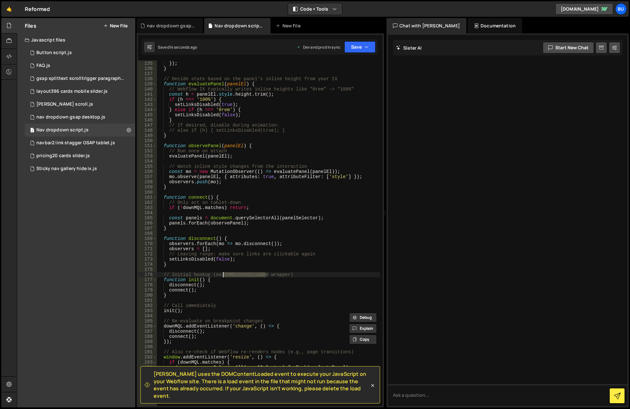
scroll to position [754, 0]
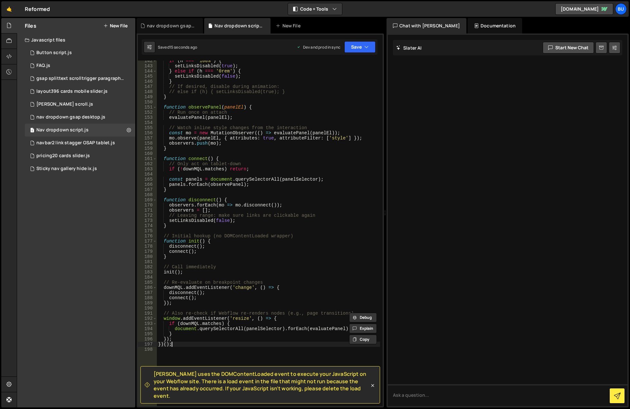
click at [227, 343] on div "if ( h === '100%' ) { setLinksDisabled ( true ) ; } else if ( h === '0rem' ) { …" at bounding box center [268, 236] width 223 height 356
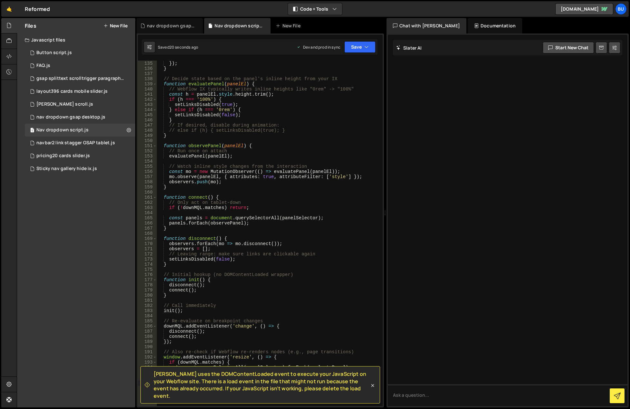
scroll to position [677, 0]
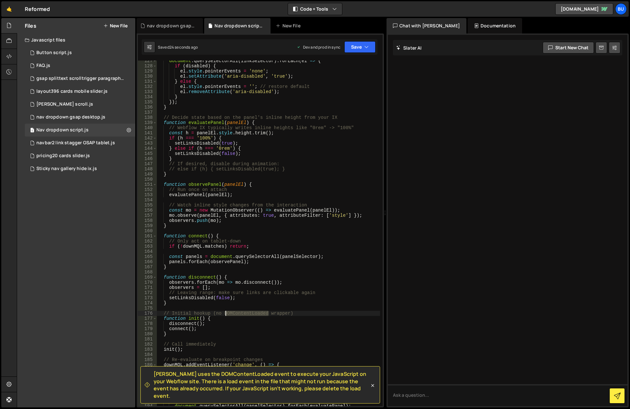
drag, startPoint x: 268, startPoint y: 316, endPoint x: 224, endPoint y: 315, distance: 43.5
click at [224, 315] on div "document . querySelectorAll ( linkSelector ) . forEach ( el => { if ( disabled …" at bounding box center [268, 236] width 223 height 356
click at [372, 388] on icon at bounding box center [372, 385] width 6 height 6
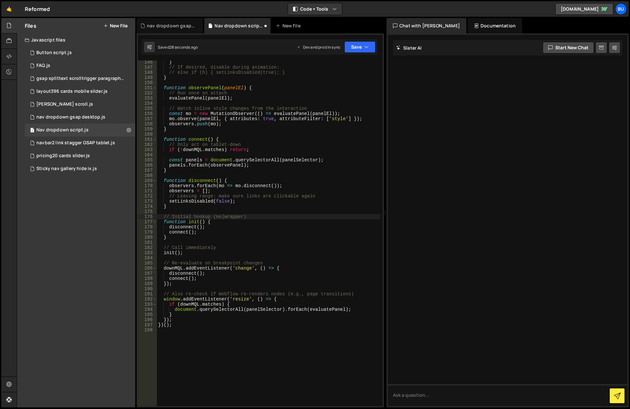
scroll to position [774, 0]
click at [239, 223] on div "} // If desired, disable during animation: // else if (h) { setLinksDisabled(tr…" at bounding box center [268, 238] width 223 height 356
click at [222, 217] on div "} // If desired, disable during animation: // else if (h) { setLinksDisabled(tr…" at bounding box center [268, 238] width 223 height 356
type textarea "// Initial hookup (no wrapper)"
click at [223, 217] on div "} // If desired, disable during animation: // else if (h) { setLinksDisabled(tr…" at bounding box center [268, 233] width 223 height 345
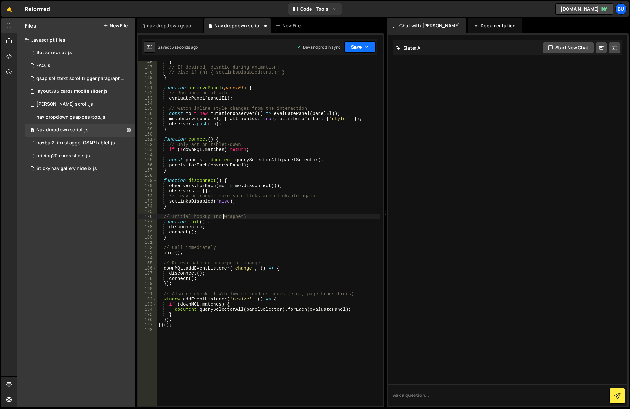
click at [362, 46] on button "Save" at bounding box center [359, 47] width 31 height 12
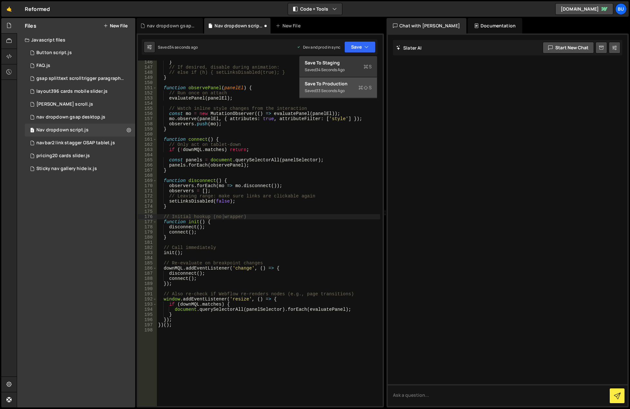
click at [355, 90] on div "Saved 33 seconds ago" at bounding box center [338, 91] width 67 height 8
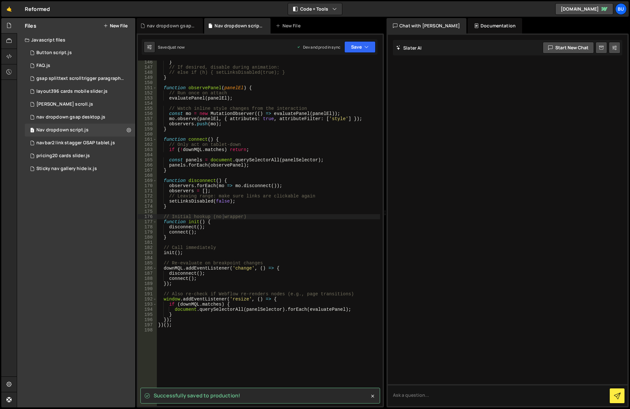
click at [224, 218] on div "} // If desired, disable during animation: // else if (h) { setLinksDisabled(tr…" at bounding box center [268, 238] width 223 height 356
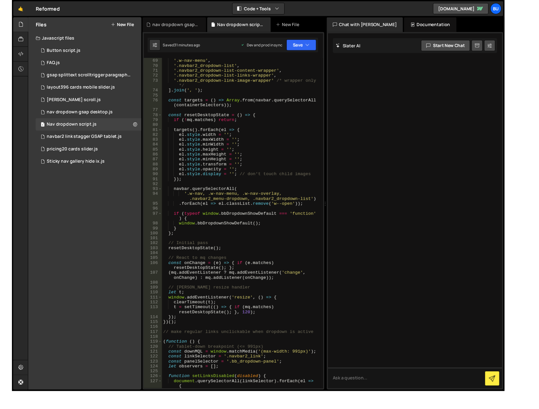
scroll to position [401, 0]
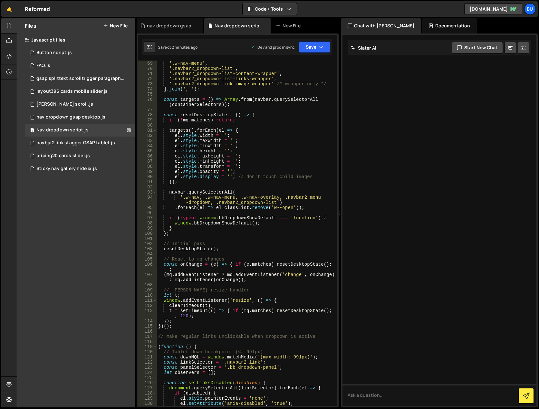
drag, startPoint x: 266, startPoint y: 26, endPoint x: 254, endPoint y: 26, distance: 11.6
click at [0, 0] on icon at bounding box center [0, 0] width 0 height 0
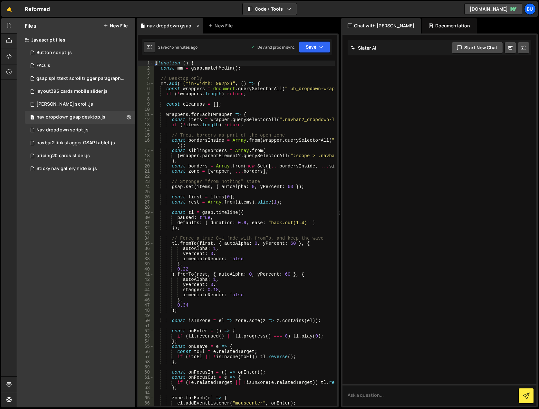
click at [198, 25] on icon at bounding box center [198, 26] width 5 height 6
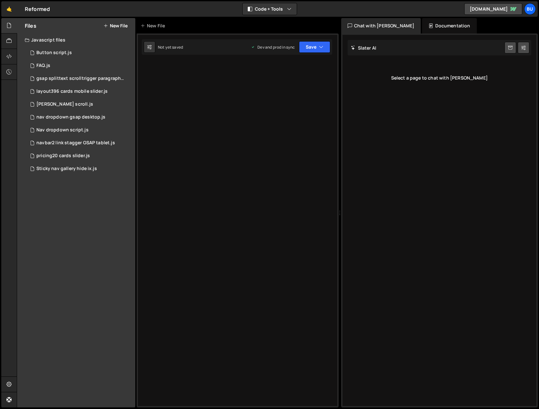
click at [82, 244] on div "Files New File Javascript files 1 Button script.js 0 1 FAQ.js 0 1 gsap splittex…" at bounding box center [76, 212] width 118 height 389
click at [66, 52] on div "Button script.js" at bounding box center [53, 53] width 35 height 6
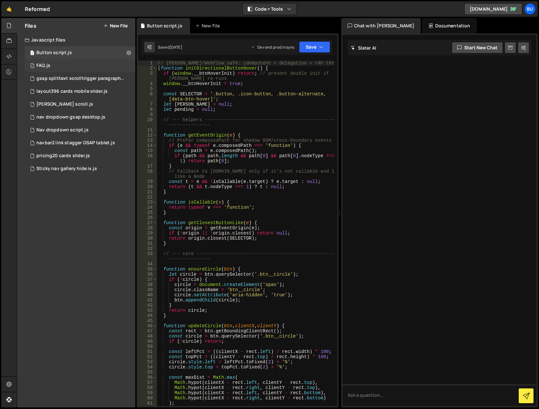
click at [69, 67] on div "1 FAQ.js 0" at bounding box center [80, 65] width 110 height 13
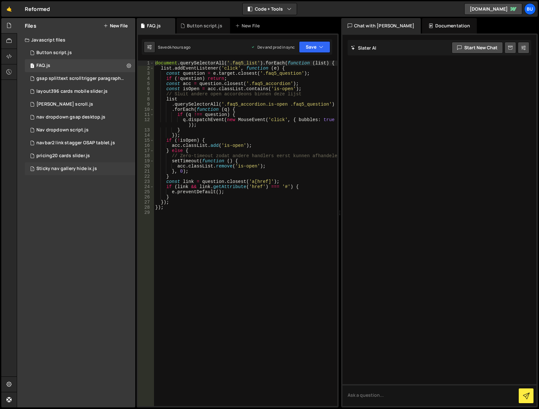
click at [76, 169] on div "Sticky nav gallery hide ix.js" at bounding box center [66, 169] width 61 height 6
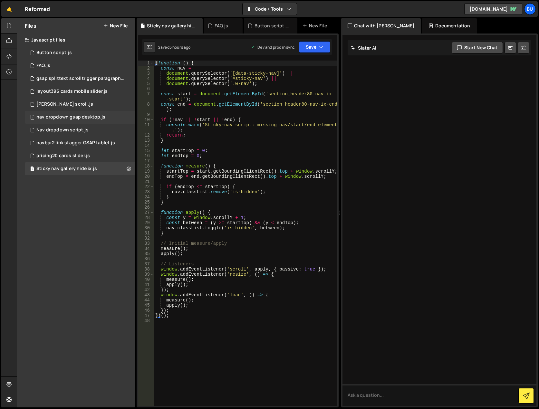
click at [48, 117] on div "nav dropdown gsap desktop.js" at bounding box center [70, 117] width 69 height 6
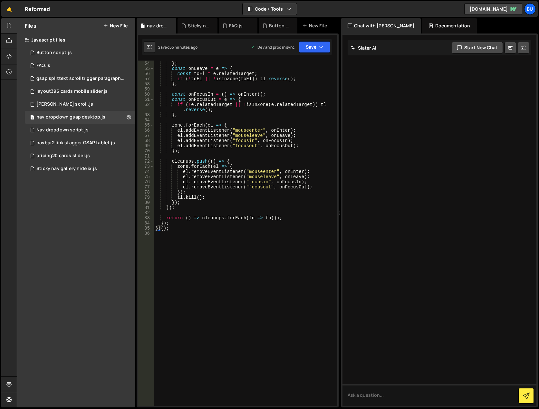
scroll to position [299, 0]
click at [81, 102] on div "1 [PERSON_NAME] scroll.js 0" at bounding box center [80, 104] width 110 height 13
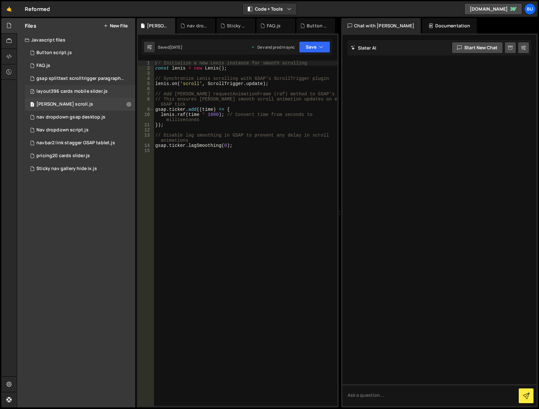
click at [83, 88] on div "3 layout396 cards mobile slider.js 0" at bounding box center [80, 91] width 110 height 13
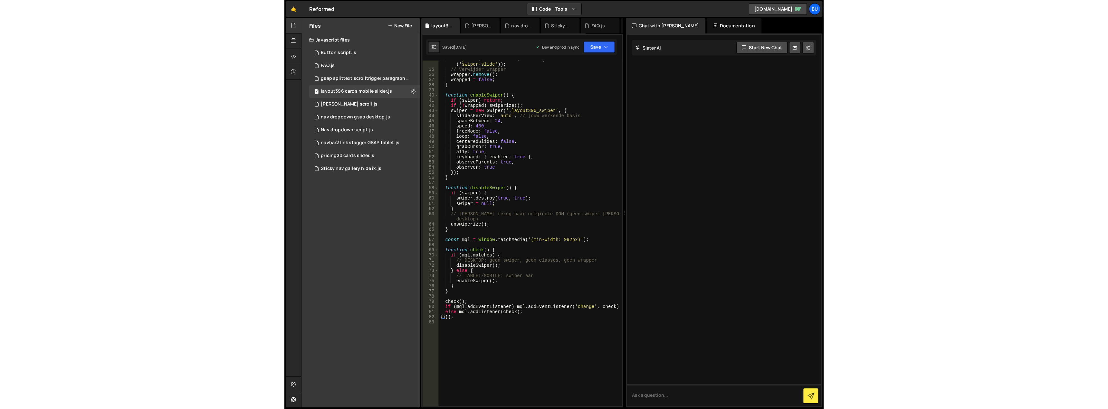
scroll to position [135, 0]
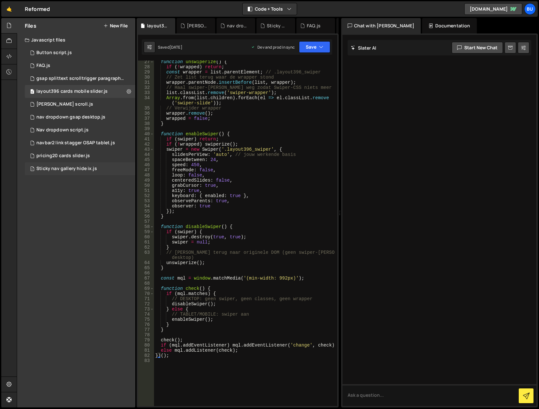
click at [75, 166] on div "Sticky nav gallery hide ix.js" at bounding box center [66, 169] width 61 height 6
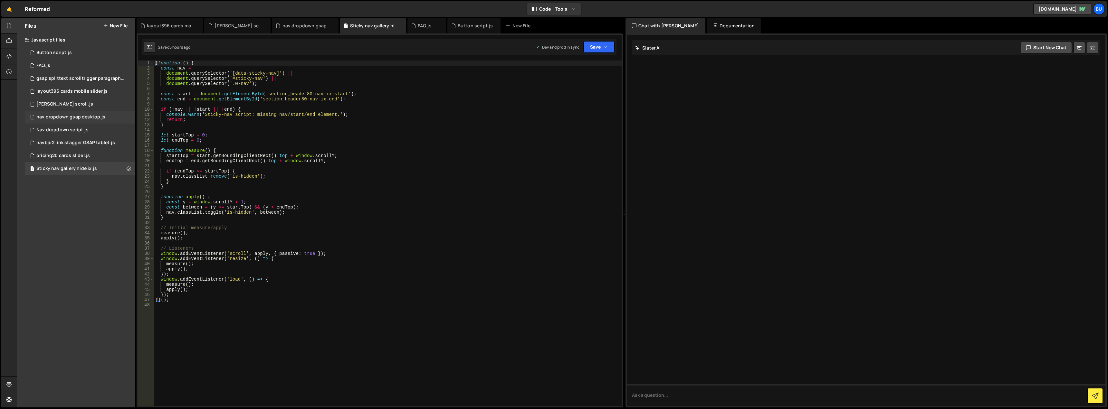
click at [76, 116] on div "nav dropdown gsap desktop.js" at bounding box center [70, 117] width 69 height 6
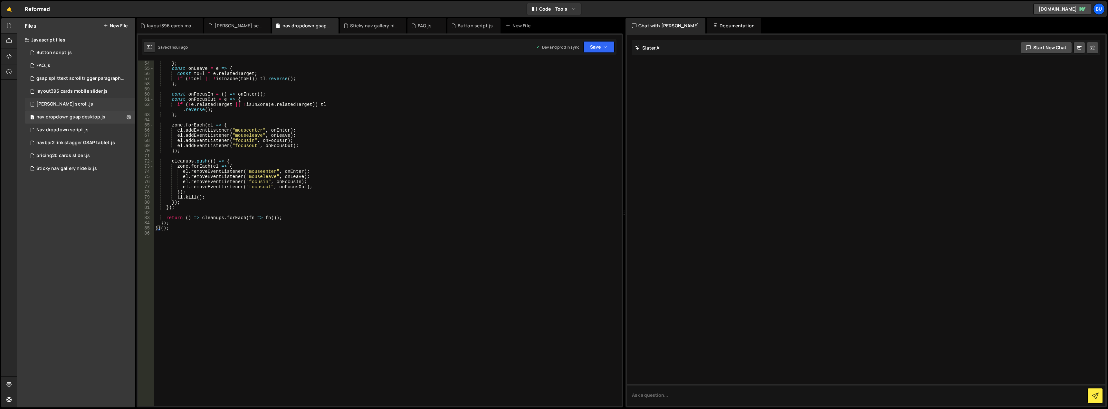
click at [74, 106] on div "1 [PERSON_NAME] scroll.js 0" at bounding box center [80, 104] width 110 height 13
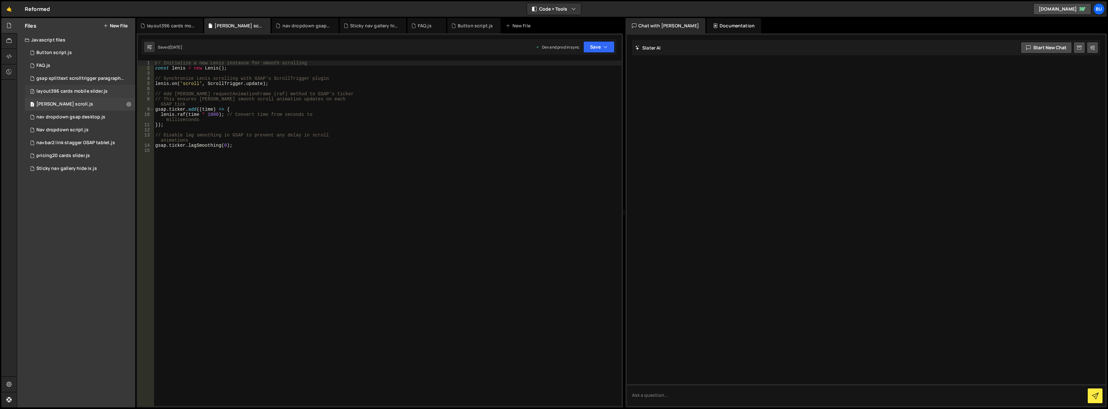
click at [75, 91] on div "layout396 cards mobile slider.js" at bounding box center [71, 92] width 71 height 6
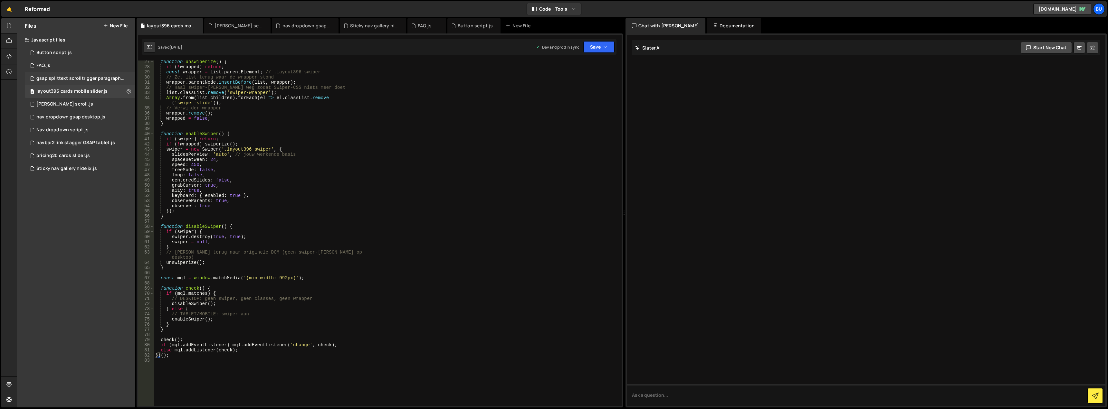
click at [81, 78] on div "gsap splittext scrolltrigger paragraph.js" at bounding box center [80, 79] width 89 height 6
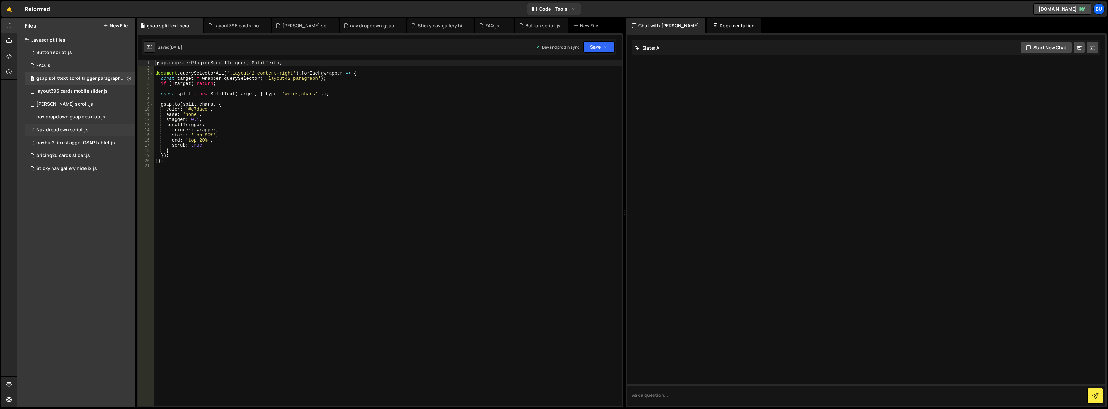
click at [63, 131] on div "Nav dropdown script.js" at bounding box center [62, 130] width 52 height 6
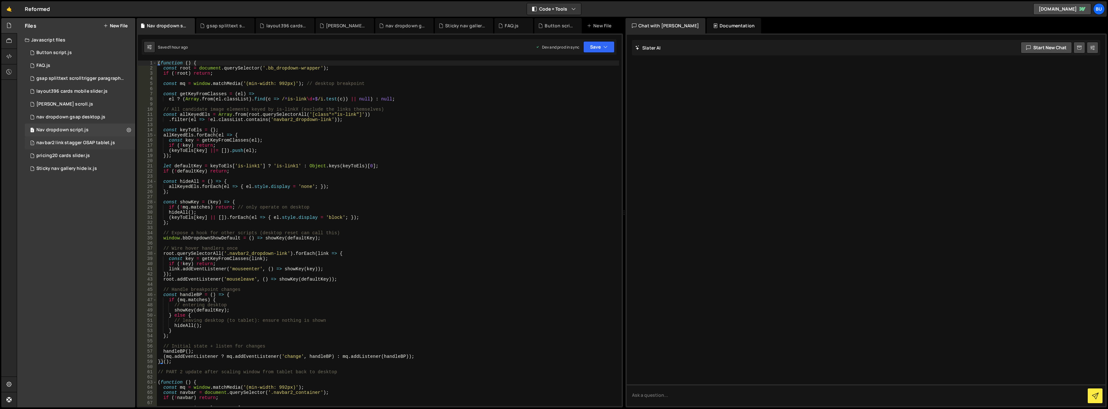
click at [53, 144] on div "navbar2 link stagger GSAP tablet.js" at bounding box center [75, 143] width 79 height 6
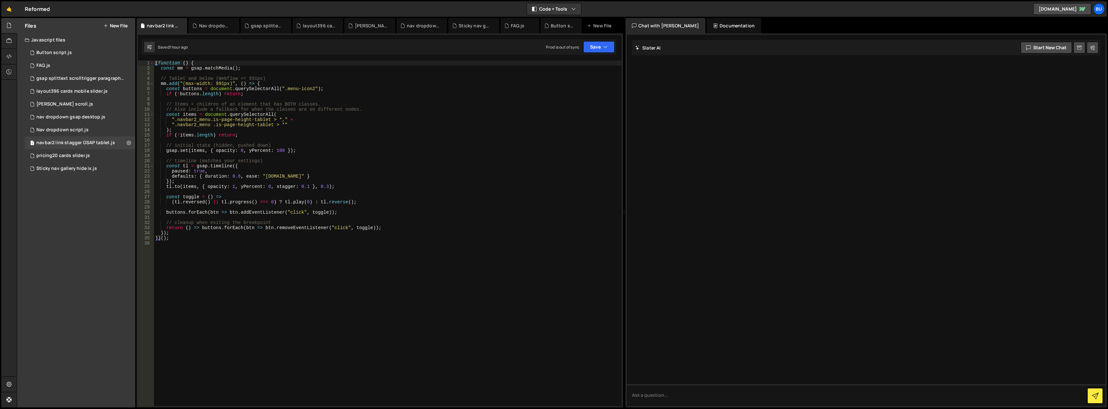
click at [228, 191] on div "( function ( ) { const mm = gsap . matchMedia ( ) ; // Tablet and below (Webflo…" at bounding box center [387, 239] width 467 height 356
click at [231, 174] on div "( function ( ) { const mm = gsap . matchMedia ( ) ; // Tablet and below (Webflo…" at bounding box center [387, 239] width 467 height 356
click at [242, 175] on div "( function ( ) { const mm = gsap . matchMedia ( ) ; // Tablet and below (Webflo…" at bounding box center [387, 239] width 467 height 356
click at [302, 188] on div "( function ( ) { const mm = gsap . matchMedia ( ) ; // Tablet and below (Webflo…" at bounding box center [387, 239] width 467 height 356
click at [240, 177] on div "( function ( ) { const mm = gsap . matchMedia ( ) ; // Tablet and below (Webflo…" at bounding box center [387, 239] width 467 height 356
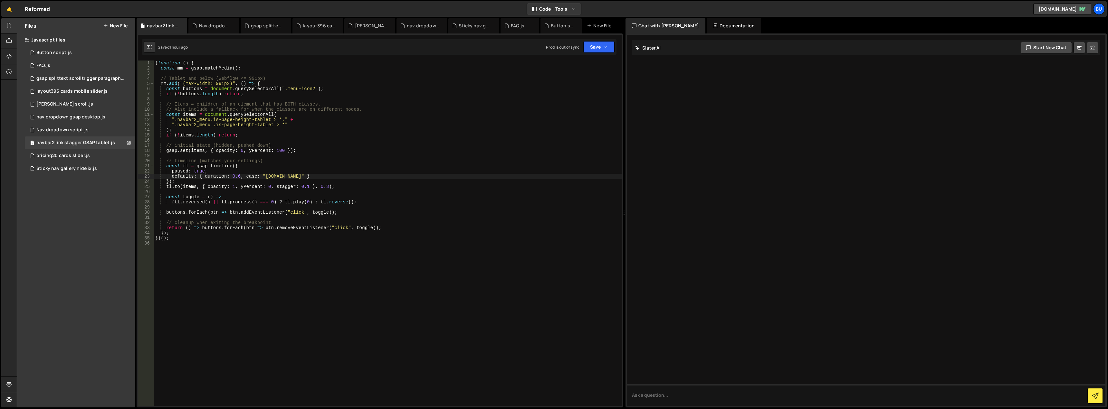
click at [298, 186] on div "( function ( ) { const mm = gsap . matchMedia ( ) ; // Tablet and below (Webflo…" at bounding box center [387, 239] width 467 height 356
type textarea "[DOMAIN_NAME](items, { opacity: 1, yPercent: 0, stagger: 0.1 }, 0.3);"
click at [304, 187] on div "( function ( ) { const mm = gsap . matchMedia ( ) ; // Tablet and below (Webflo…" at bounding box center [387, 239] width 467 height 356
click at [306, 187] on div "( function ( ) { const mm = gsap . matchMedia ( ) ; // Tablet and below (Webflo…" at bounding box center [387, 239] width 467 height 356
click at [323, 185] on div "( function ( ) { const mm = gsap . matchMedia ( ) ; // Tablet and below (Webflo…" at bounding box center [387, 239] width 467 height 356
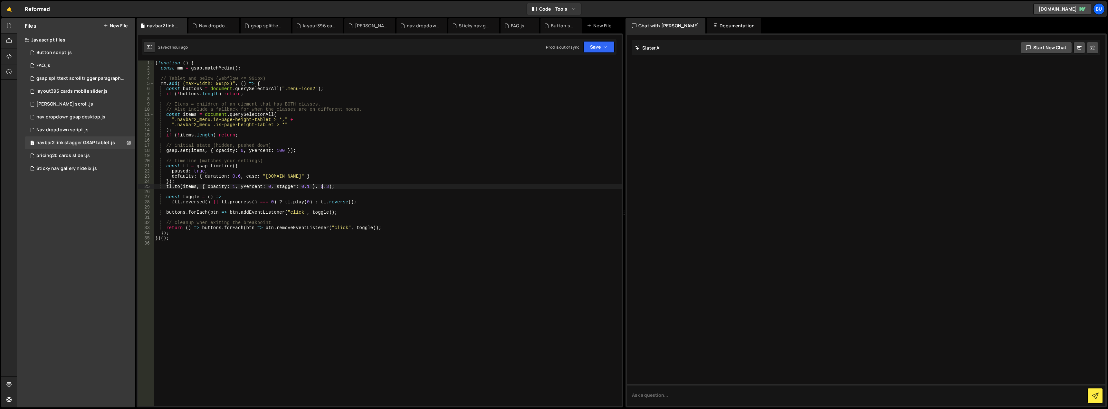
click at [325, 186] on div "( function ( ) { const mm = gsap . matchMedia ( ) ; // Tablet and below (Webflo…" at bounding box center [387, 239] width 467 height 356
click at [324, 187] on div "( function ( ) { const mm = gsap . matchMedia ( ) ; // Tablet and below (Webflo…" at bounding box center [387, 239] width 467 height 356
click at [323, 187] on div "( function ( ) { const mm = gsap . matchMedia ( ) ; // Tablet and below (Webflo…" at bounding box center [387, 239] width 467 height 356
click at [325, 187] on div "( function ( ) { const mm = gsap . matchMedia ( ) ; // Tablet and below (Webflo…" at bounding box center [387, 239] width 467 height 356
